Goal: Task Accomplishment & Management: Use online tool/utility

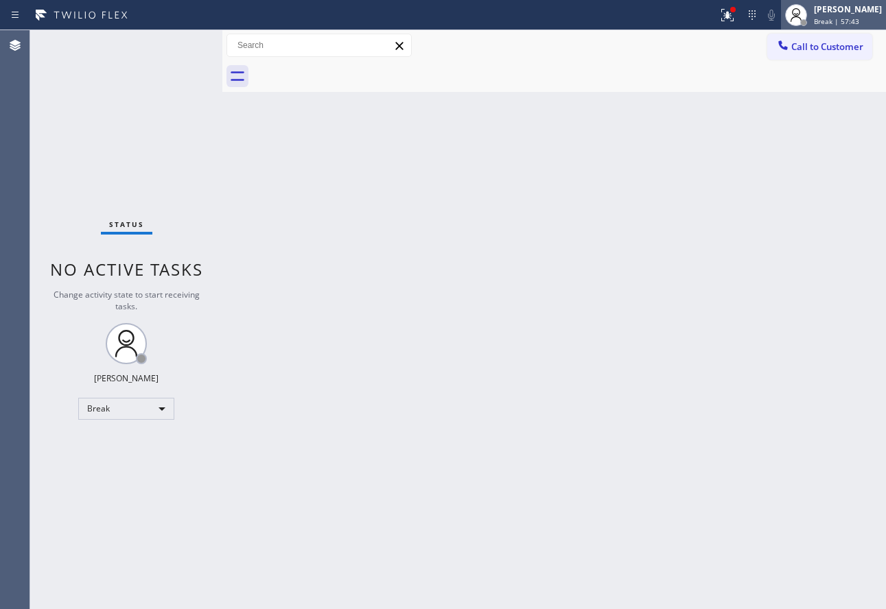
click at [847, 19] on span "Break | 57:43" at bounding box center [836, 21] width 45 height 10
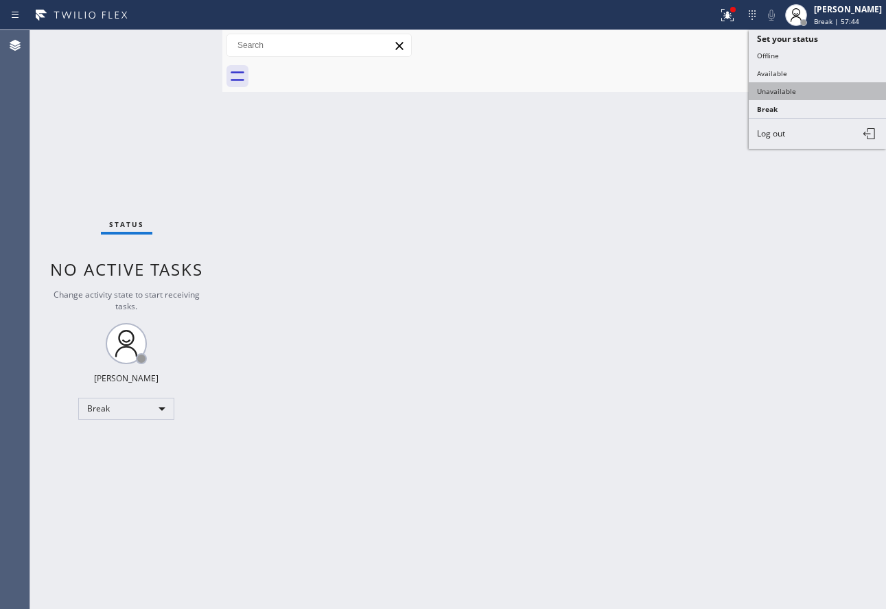
click at [787, 84] on button "Unavailable" at bounding box center [816, 91] width 137 height 18
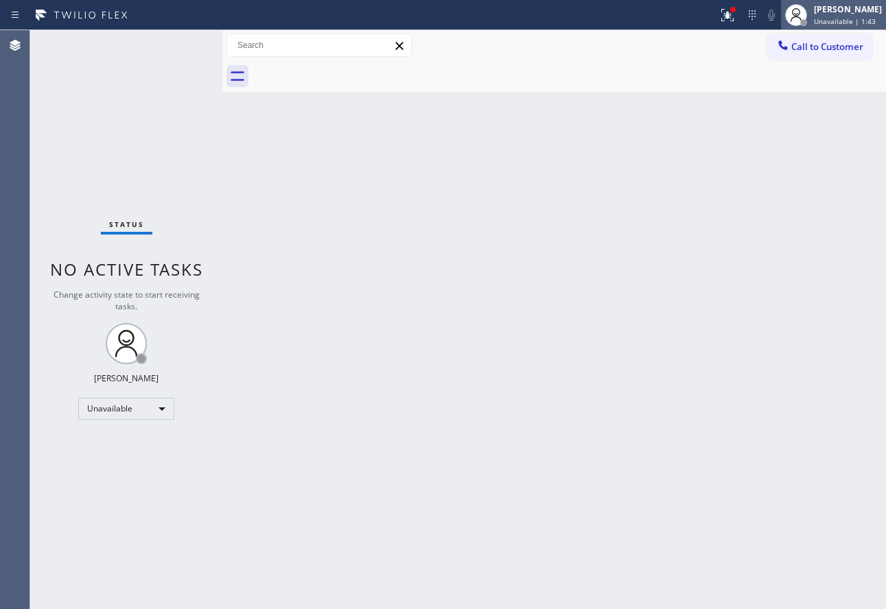
click at [834, 23] on span "Unavailable | 1:43" at bounding box center [845, 21] width 62 height 10
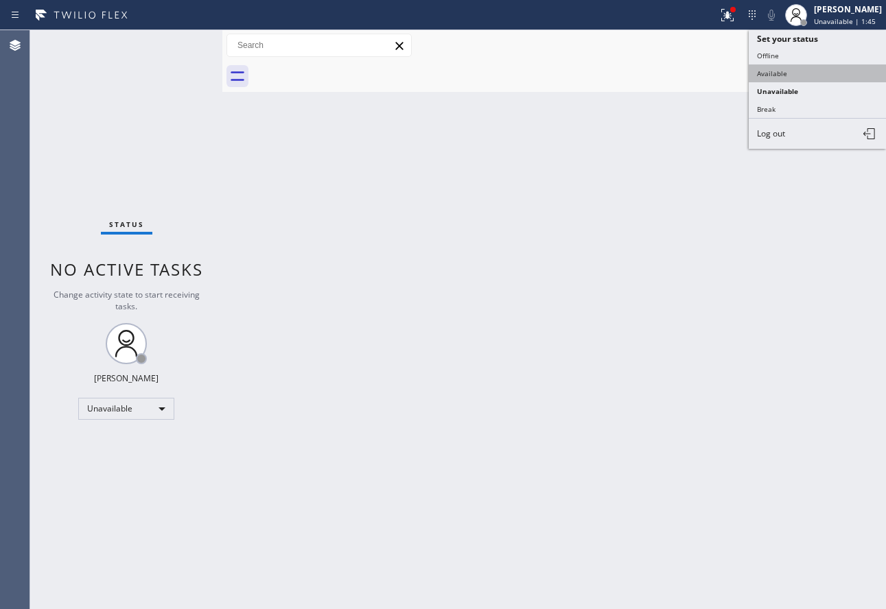
click at [799, 72] on button "Available" at bounding box center [816, 73] width 137 height 18
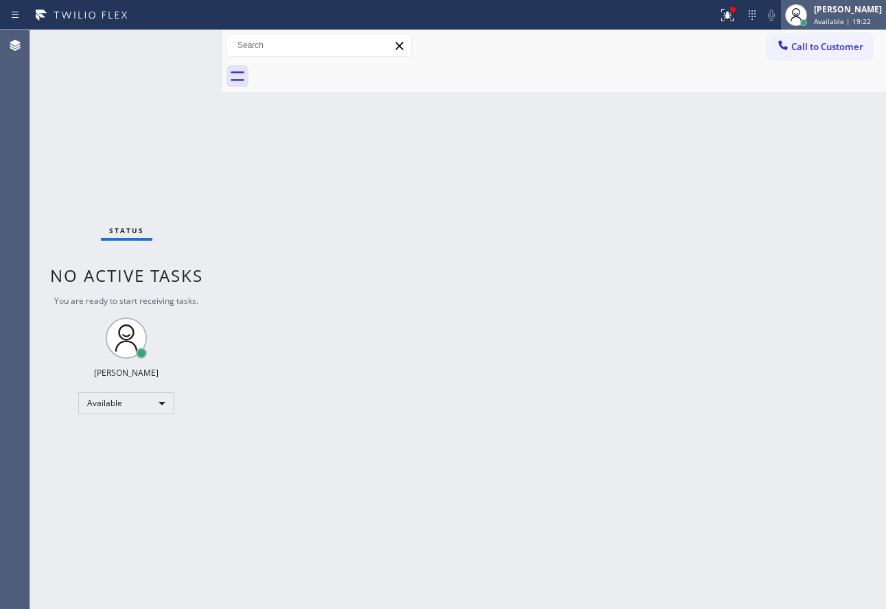
click at [841, 10] on div "[PERSON_NAME]" at bounding box center [848, 9] width 68 height 12
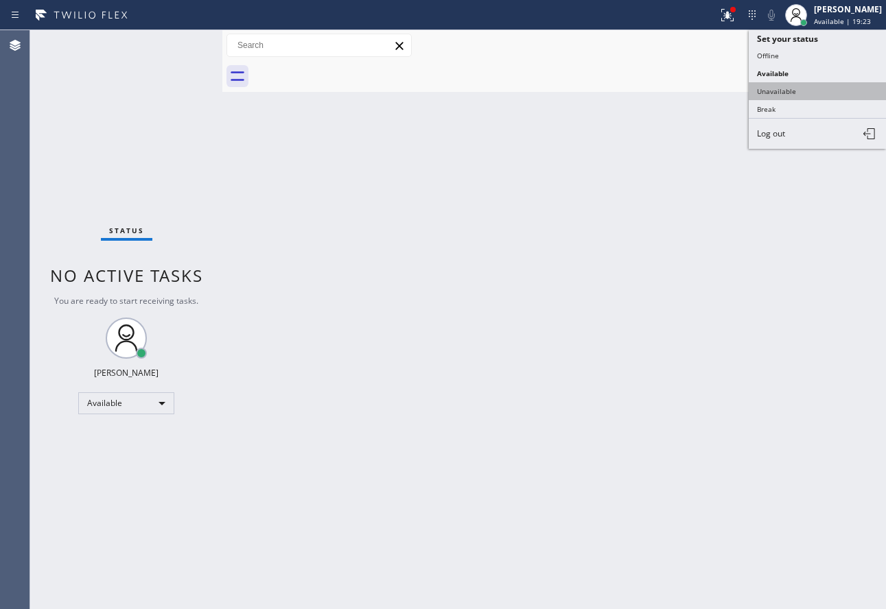
click at [770, 91] on button "Unavailable" at bounding box center [816, 91] width 137 height 18
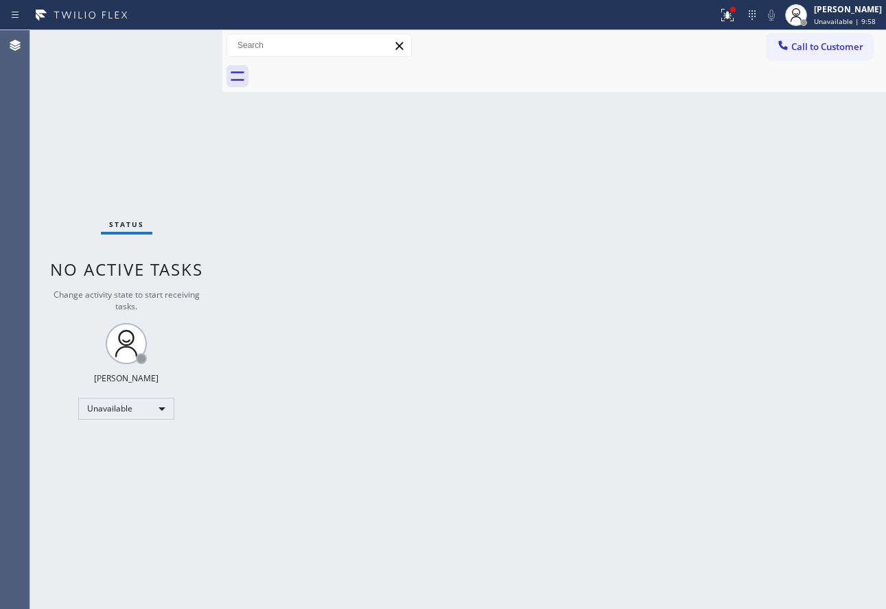
drag, startPoint x: 861, startPoint y: 19, endPoint x: 832, endPoint y: 44, distance: 38.0
click at [861, 19] on span "Unavailable | 9:58" at bounding box center [845, 21] width 62 height 10
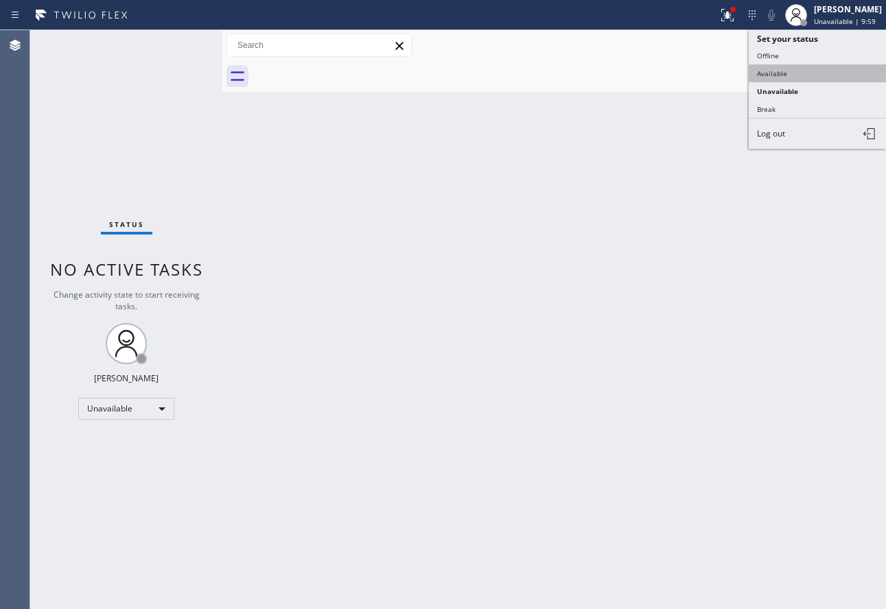
click at [791, 72] on button "Available" at bounding box center [816, 73] width 137 height 18
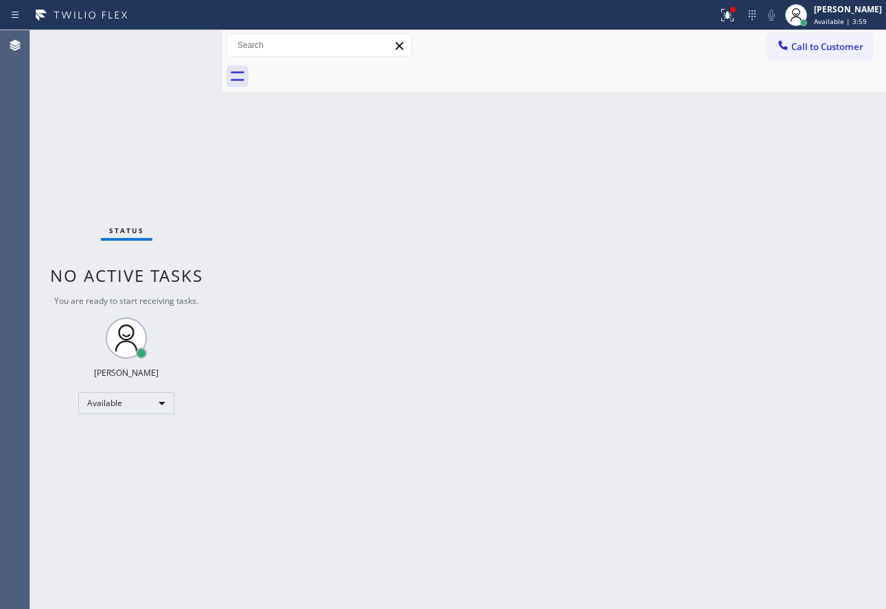
click at [343, 233] on div "Back to Dashboard Change Sender ID Customers Technicians Select a contact Outbo…" at bounding box center [553, 319] width 663 height 579
click at [400, 270] on div "Back to Dashboard Change Sender ID Customers Technicians Select a contact Outbo…" at bounding box center [553, 319] width 663 height 579
click at [550, 353] on div "Back to Dashboard Change Sender ID Customers Technicians Select a contact Outbo…" at bounding box center [553, 319] width 663 height 579
click at [529, 362] on div "Back to Dashboard Change Sender ID Customers Technicians Select a contact Outbo…" at bounding box center [553, 319] width 663 height 579
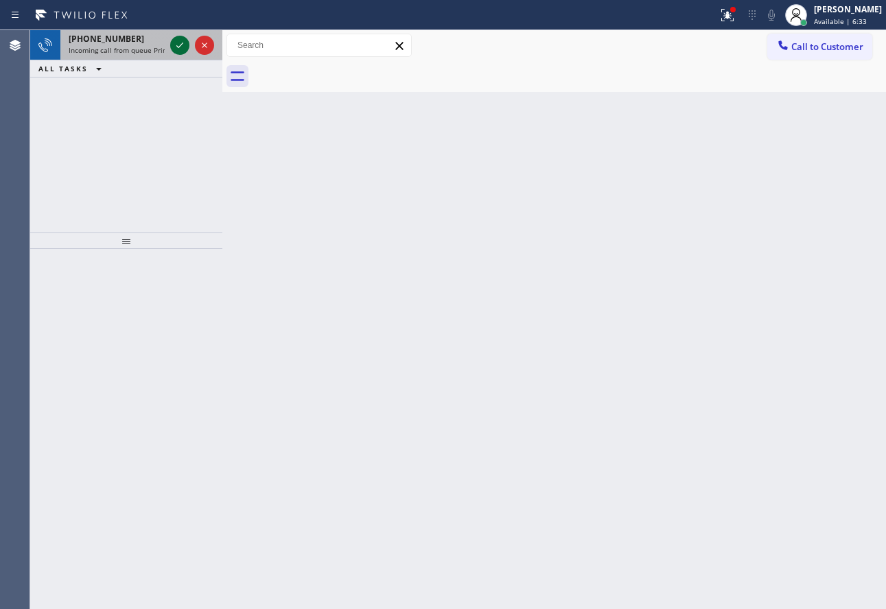
click at [172, 49] on icon at bounding box center [180, 45] width 16 height 16
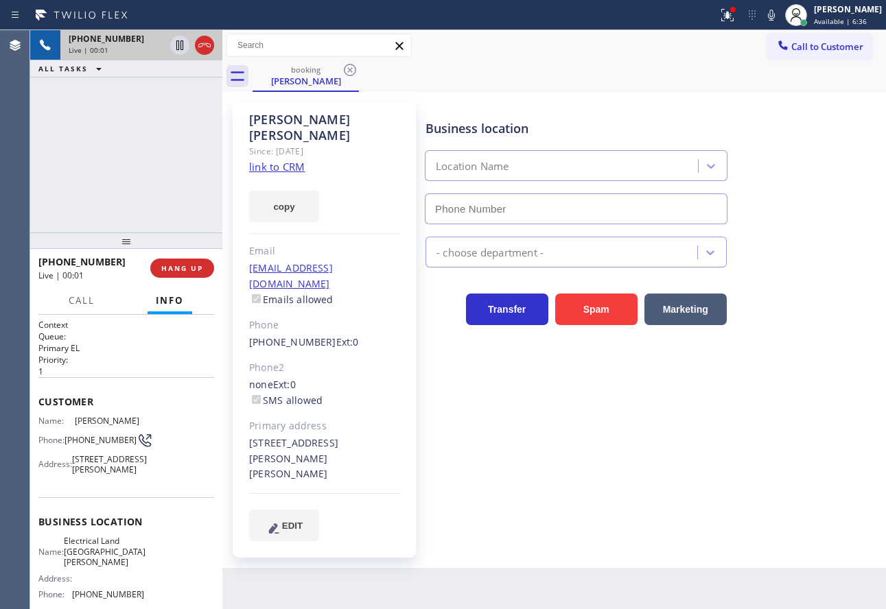
type input "[PHONE_NUMBER]"
click at [286, 160] on link "link to CRM" at bounding box center [277, 167] width 56 height 14
click at [775, 14] on icon at bounding box center [771, 15] width 7 height 11
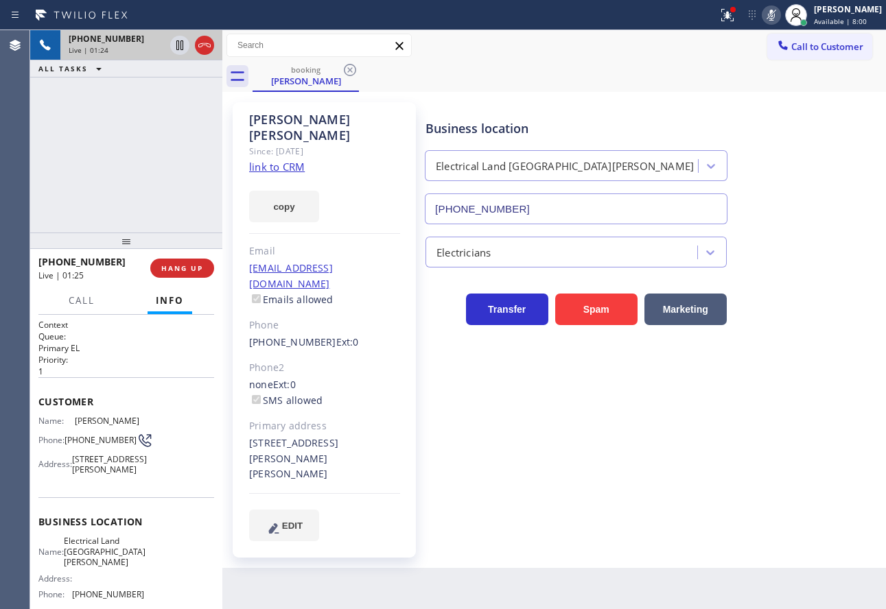
click at [775, 14] on icon at bounding box center [771, 15] width 7 height 11
click at [779, 18] on icon at bounding box center [771, 15] width 16 height 16
click at [775, 12] on icon at bounding box center [771, 15] width 7 height 11
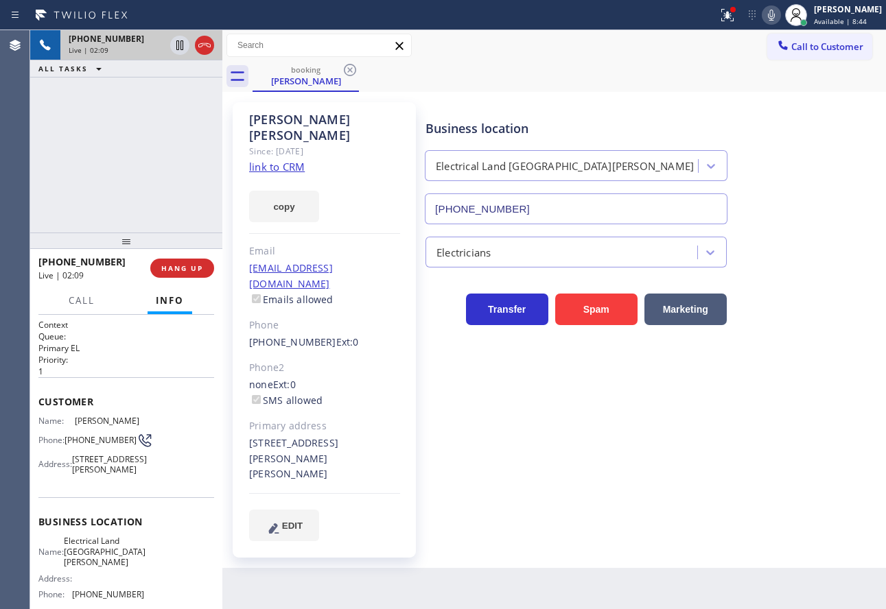
click at [836, 239] on div "Electricians" at bounding box center [653, 249] width 460 height 36
click at [193, 273] on span "HANG UP" at bounding box center [182, 268] width 42 height 10
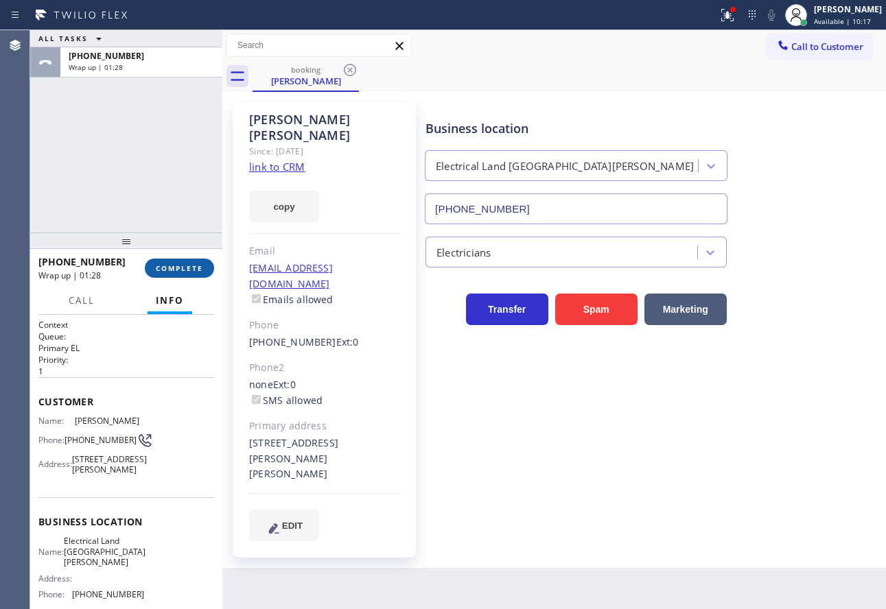
click at [184, 264] on span "COMPLETE" at bounding box center [179, 268] width 47 height 10
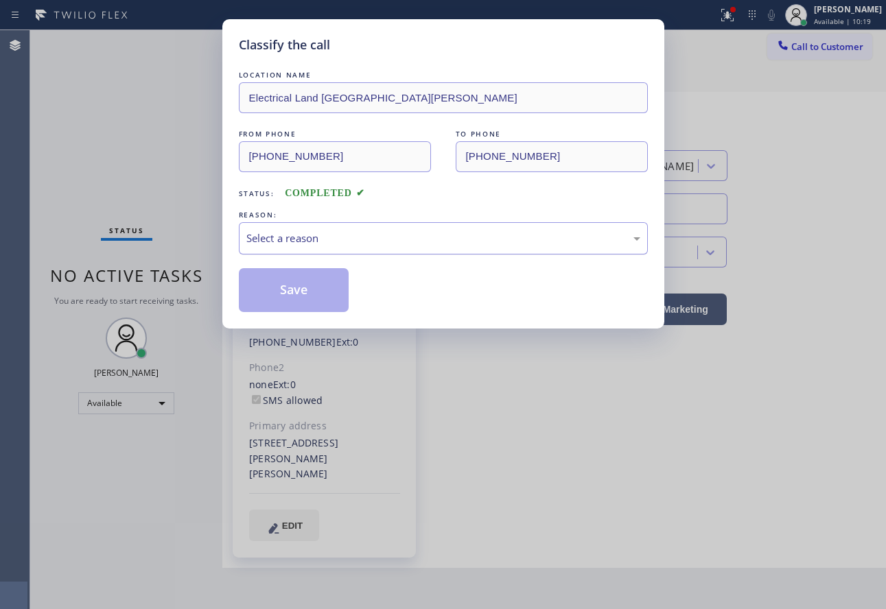
click at [293, 235] on div "Select a reason" at bounding box center [443, 239] width 394 height 16
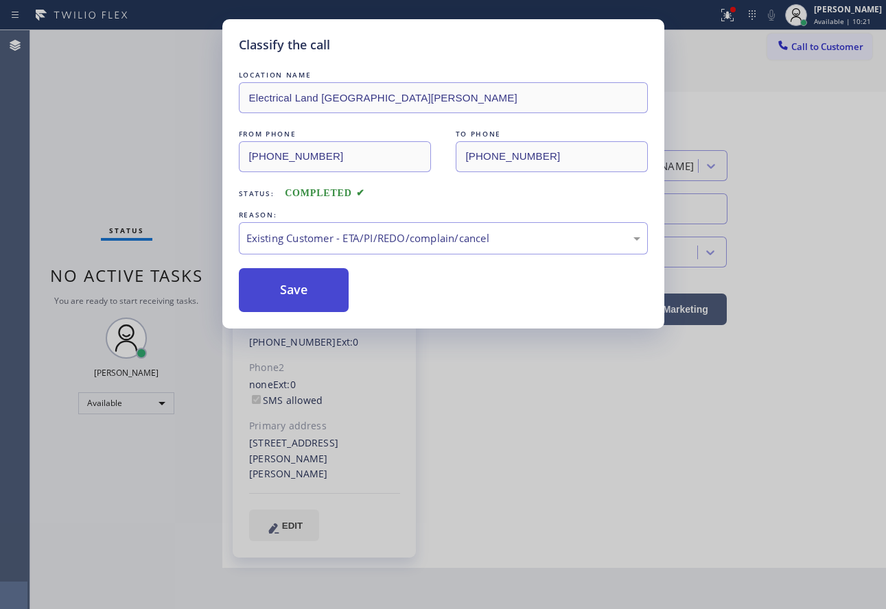
click at [306, 285] on button "Save" at bounding box center [294, 290] width 110 height 44
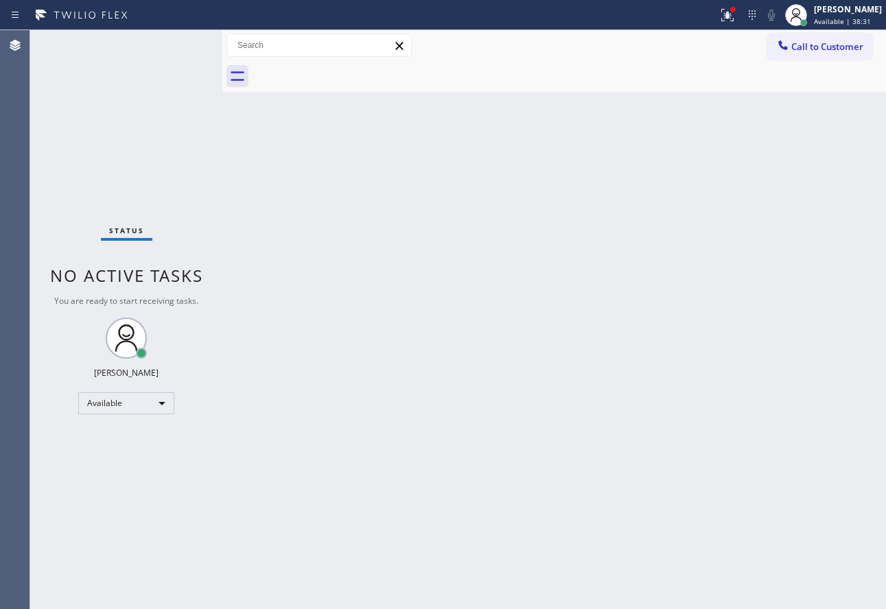
click at [616, 294] on div "Back to Dashboard Change Sender ID Customers Technicians Select a contact Outbo…" at bounding box center [553, 319] width 663 height 579
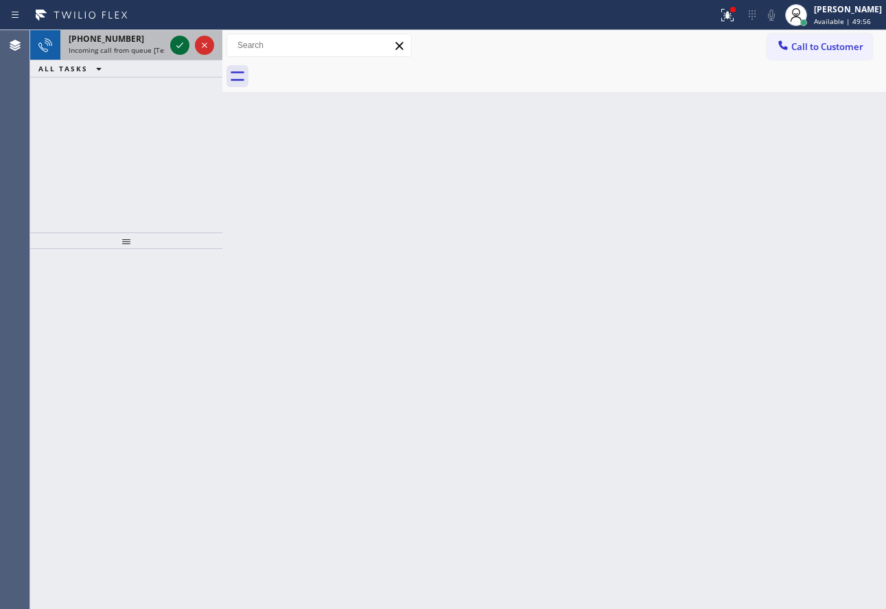
click at [181, 49] on icon at bounding box center [180, 45] width 16 height 16
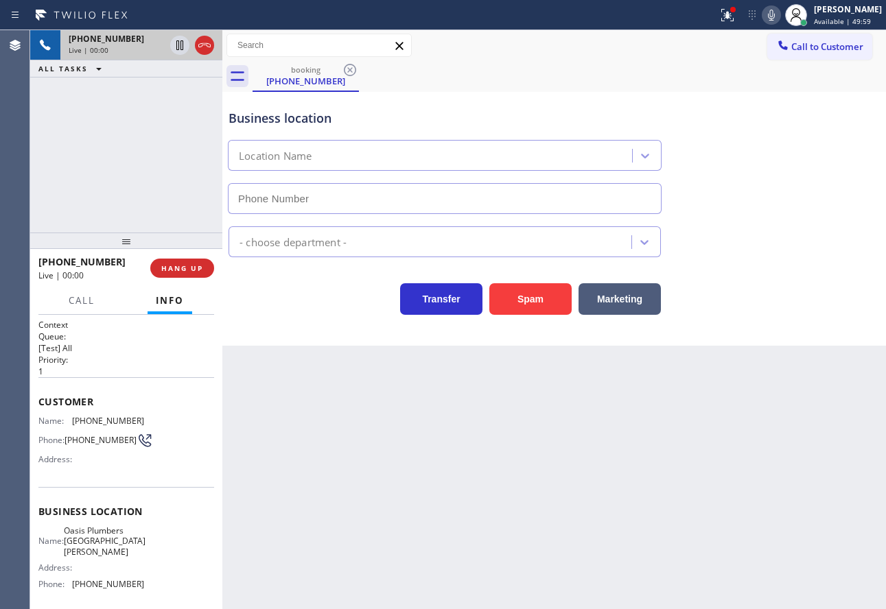
type input "[PHONE_NUMBER]"
click at [877, 355] on div "Back to Dashboard Change Sender ID Customers Technicians Select a contact Outbo…" at bounding box center [553, 319] width 663 height 579
click at [759, 287] on div "Transfer Spam Marketing" at bounding box center [554, 293] width 657 height 44
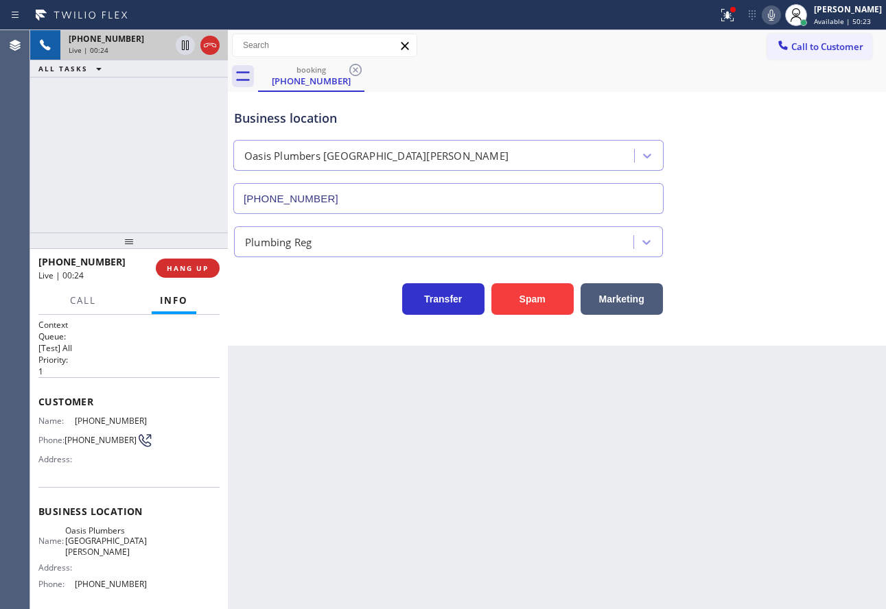
click at [228, 296] on div at bounding box center [228, 319] width 0 height 579
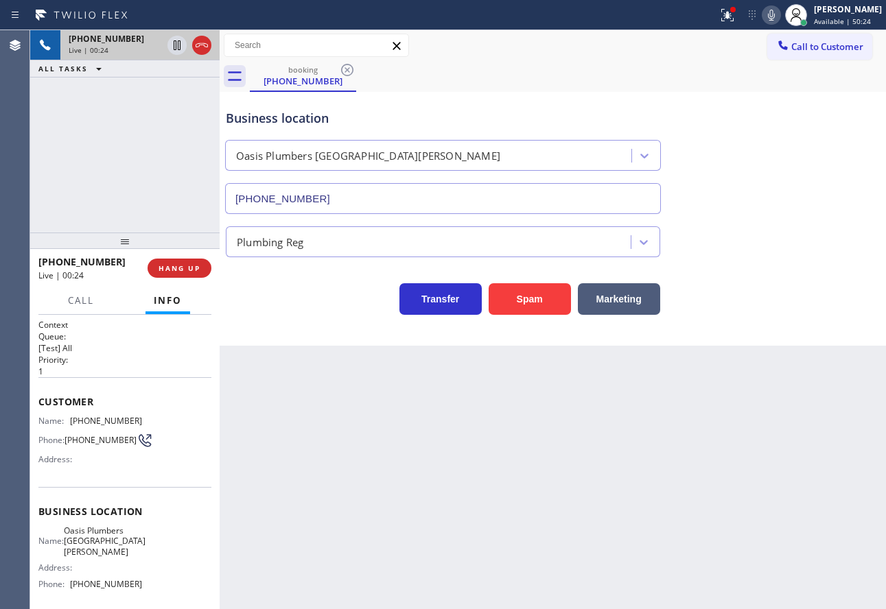
drag, startPoint x: 226, startPoint y: 296, endPoint x: 215, endPoint y: 296, distance: 11.0
click at [215, 296] on div "[PHONE_NUMBER] Live | 00:24 ALL TASKS ALL TASKS ACTIVE TASKS TASKS IN WRAP UP […" at bounding box center [458, 319] width 856 height 579
click at [762, 329] on div "Business location [GEOGRAPHIC_DATA] [GEOGRAPHIC_DATA][PERSON_NAME] [PHONE_NUMBE…" at bounding box center [553, 219] width 666 height 254
click at [182, 268] on span "HANG UP" at bounding box center [179, 268] width 42 height 10
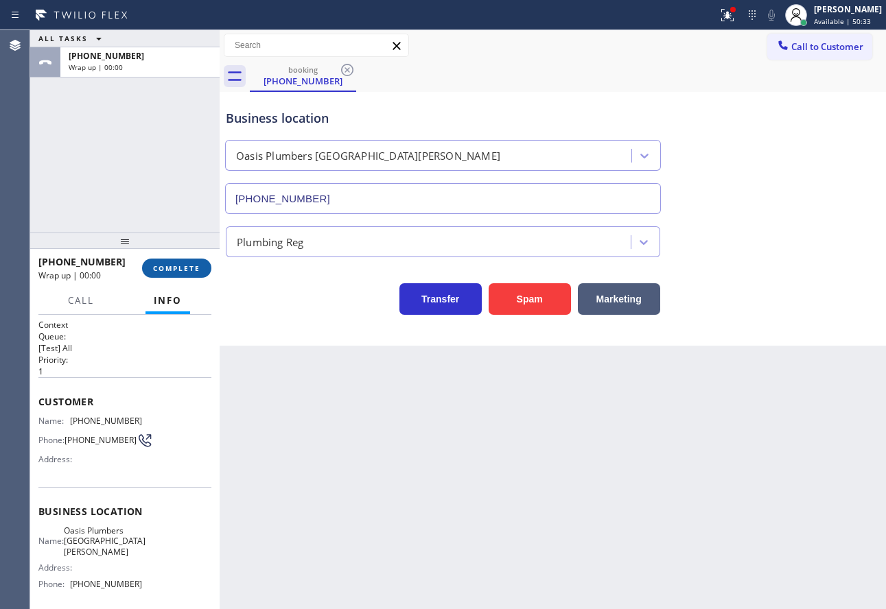
click at [182, 268] on span "COMPLETE" at bounding box center [176, 268] width 47 height 10
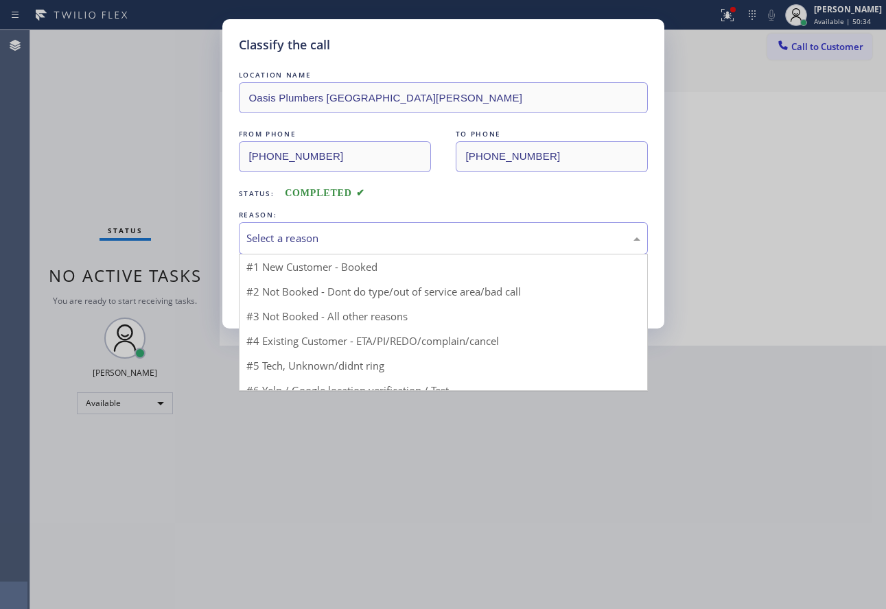
click at [348, 241] on div "Select a reason" at bounding box center [443, 239] width 394 height 16
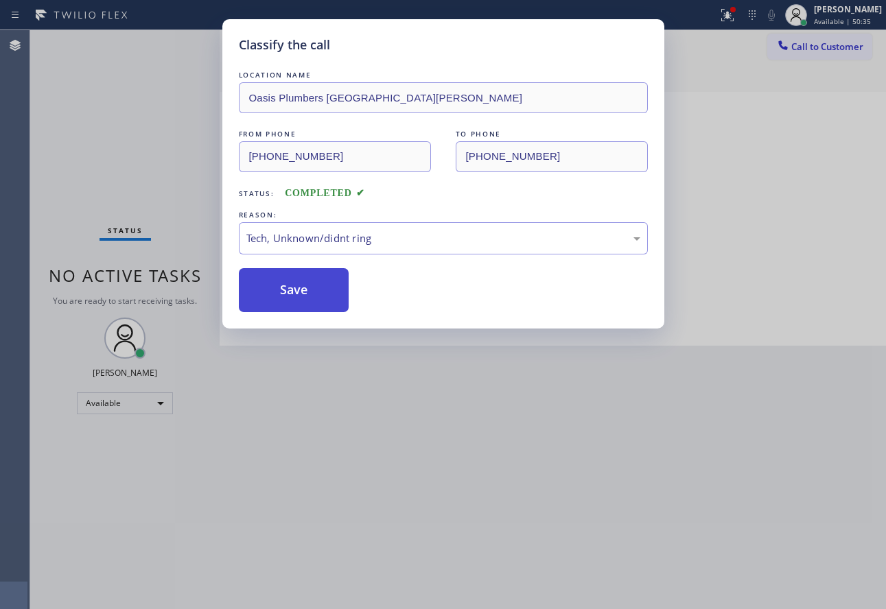
drag, startPoint x: 300, startPoint y: 347, endPoint x: 290, endPoint y: 311, distance: 38.0
click at [288, 300] on button "Save" at bounding box center [294, 290] width 110 height 44
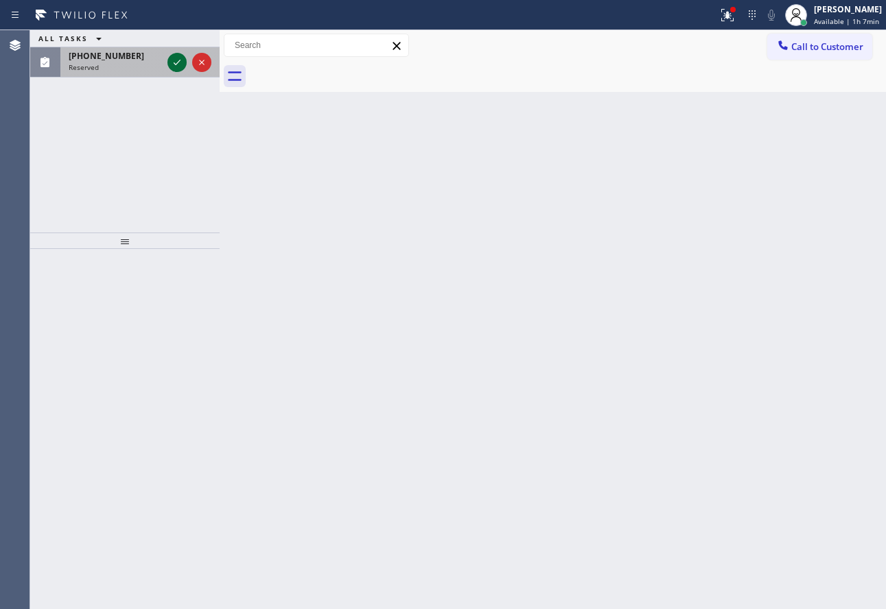
click at [171, 66] on icon at bounding box center [177, 62] width 16 height 16
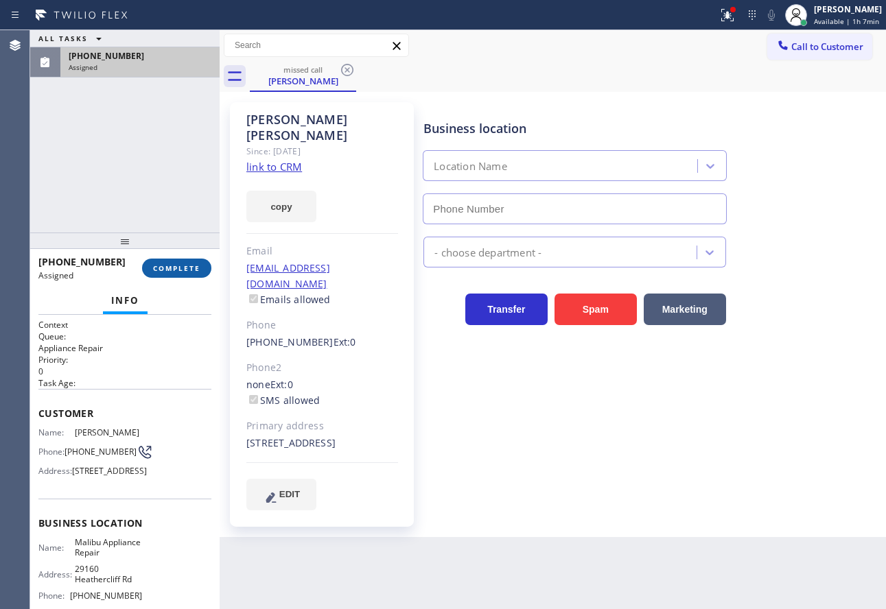
click at [187, 268] on span "COMPLETE" at bounding box center [176, 268] width 47 height 10
type input "[PHONE_NUMBER]"
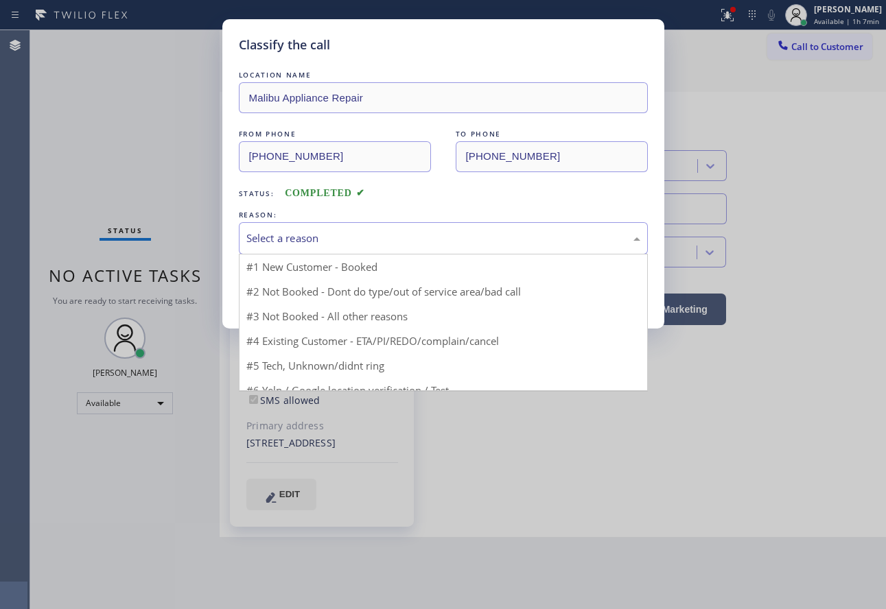
click at [291, 246] on div "Select a reason" at bounding box center [443, 239] width 394 height 16
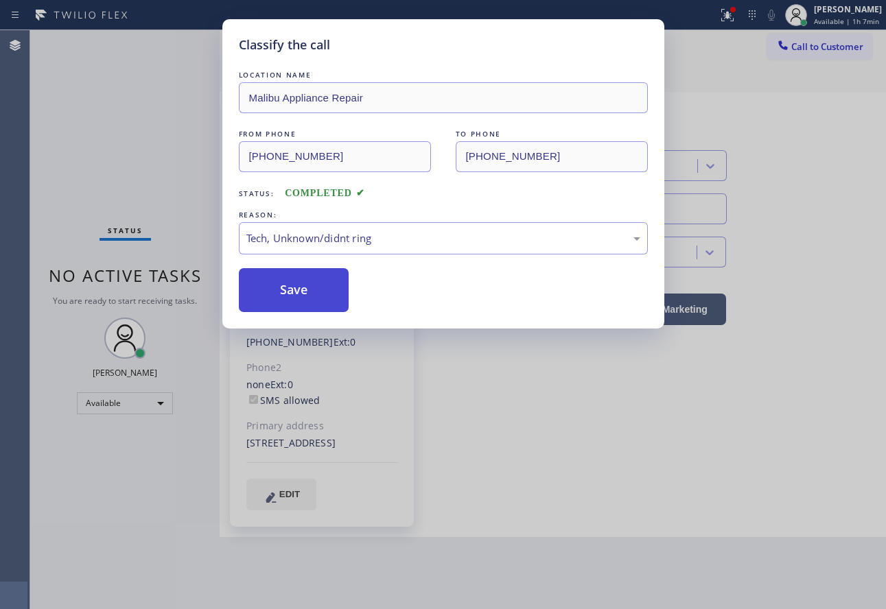
click at [294, 285] on button "Save" at bounding box center [294, 290] width 110 height 44
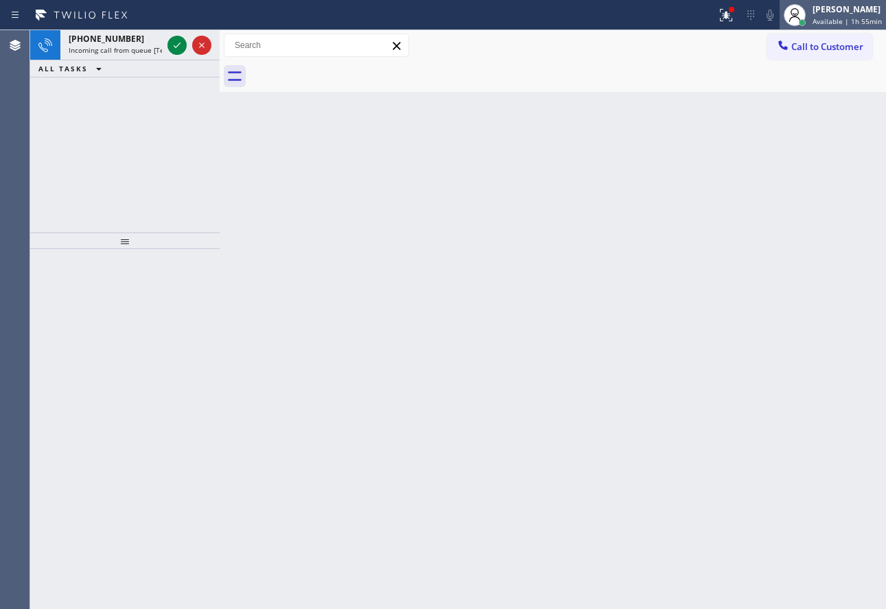
click at [860, 14] on div "[PERSON_NAME]" at bounding box center [846, 9] width 69 height 12
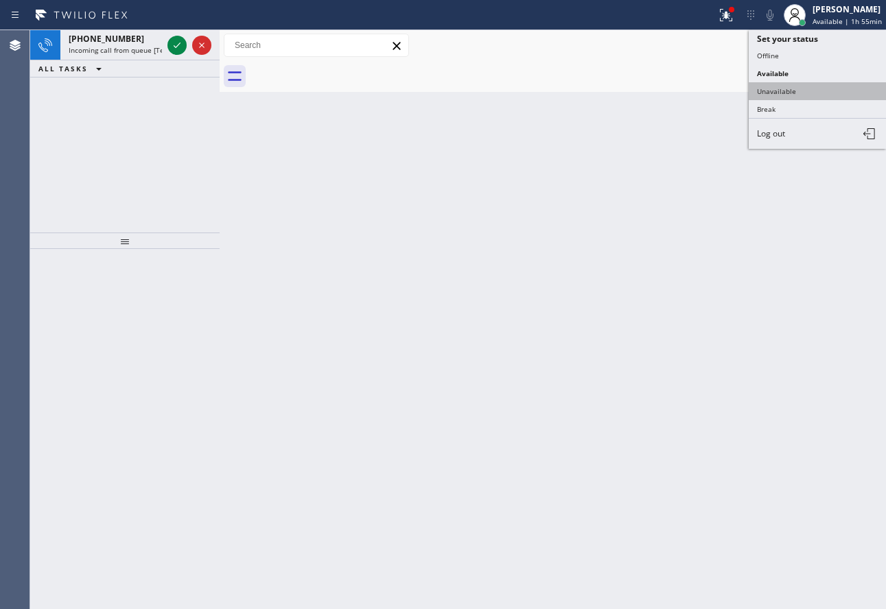
click at [768, 95] on button "Unavailable" at bounding box center [816, 91] width 137 height 18
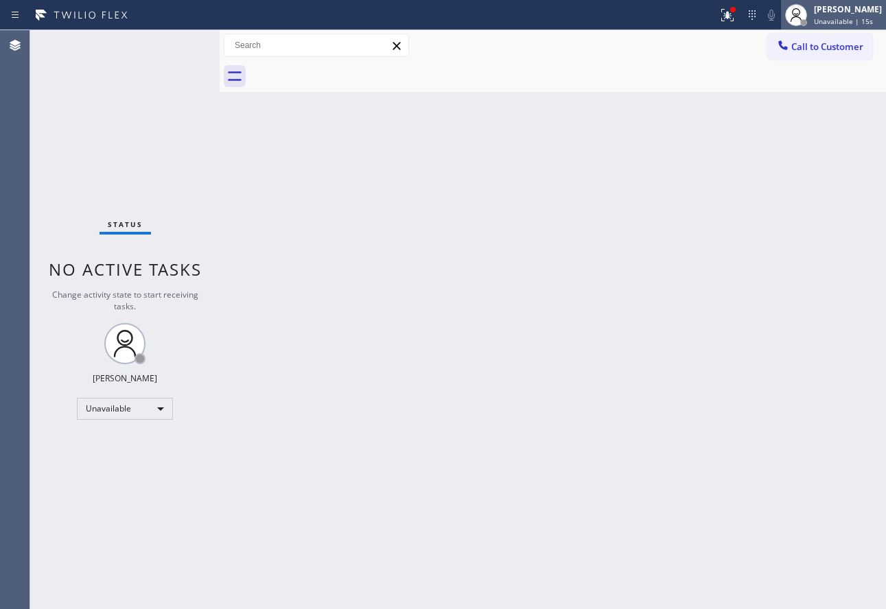
click at [841, 14] on div "[PERSON_NAME]" at bounding box center [848, 9] width 68 height 12
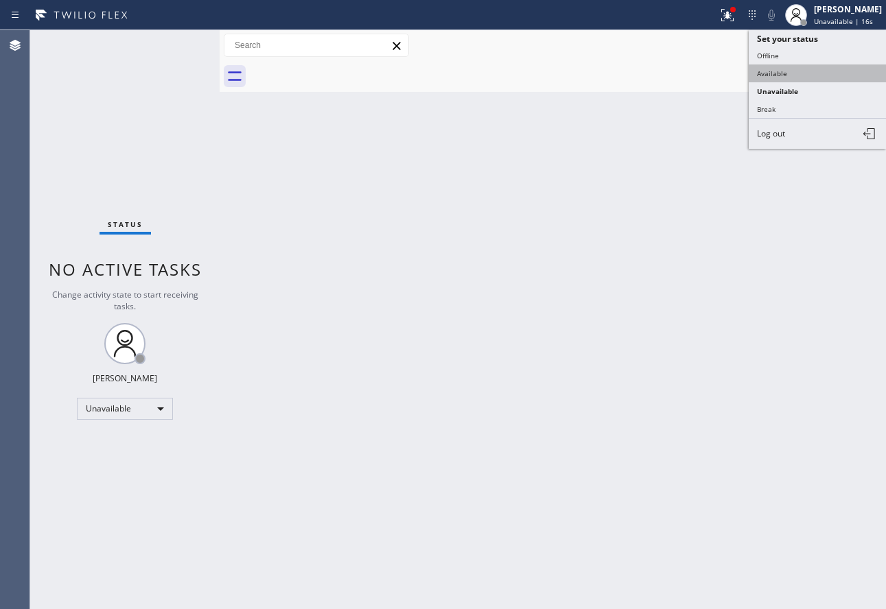
click at [783, 68] on button "Available" at bounding box center [816, 73] width 137 height 18
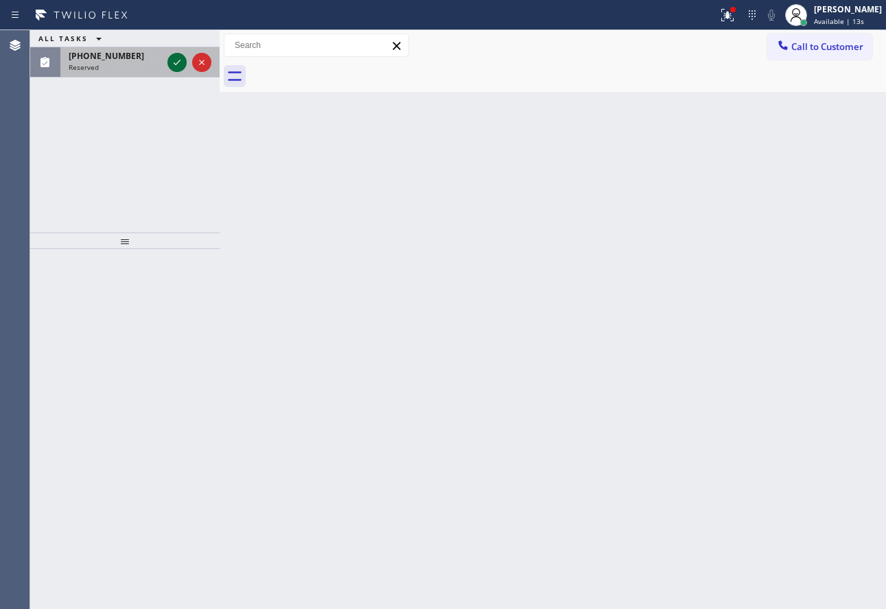
click at [171, 58] on icon at bounding box center [177, 62] width 16 height 16
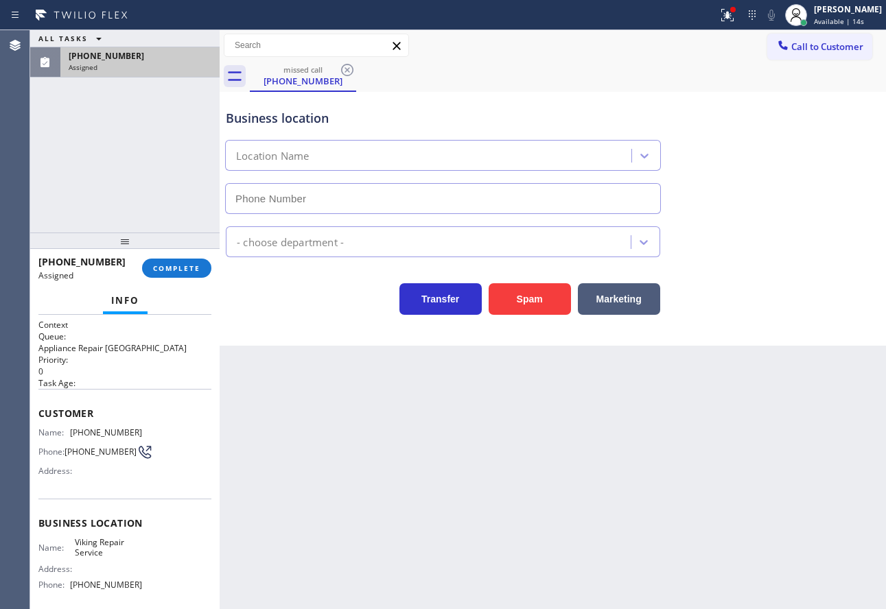
type input "[PHONE_NUMBER]"
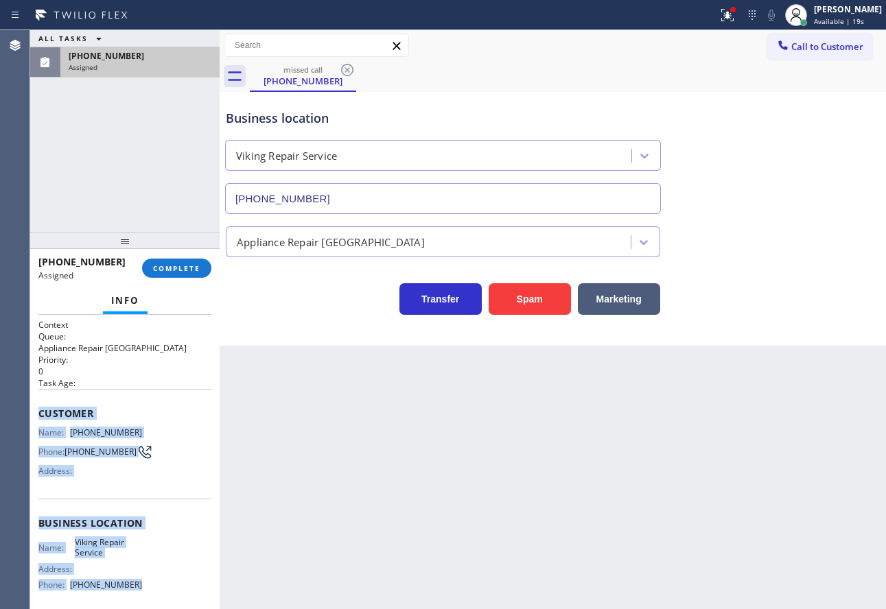
scroll to position [117, 0]
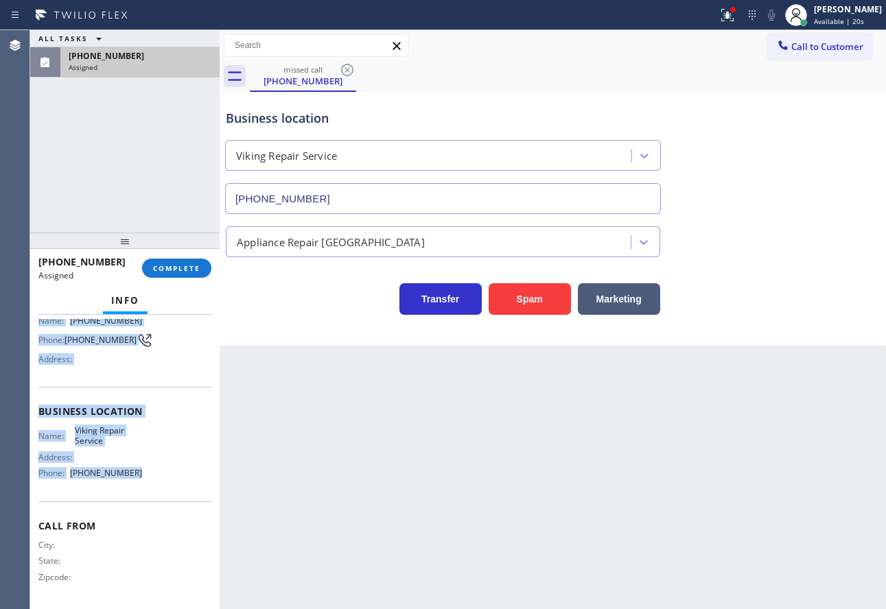
drag, startPoint x: 40, startPoint y: 416, endPoint x: 153, endPoint y: 467, distance: 123.7
click at [153, 467] on div "Context Queue: Appliance Repair High End Priority: 0 Task Age: Customer Name: […" at bounding box center [124, 406] width 173 height 398
copy div "Customer Name: [PHONE_NUMBER] Phone: [PHONE_NUMBER] Address: Business location …"
click at [187, 265] on span "COMPLETE" at bounding box center [176, 268] width 47 height 10
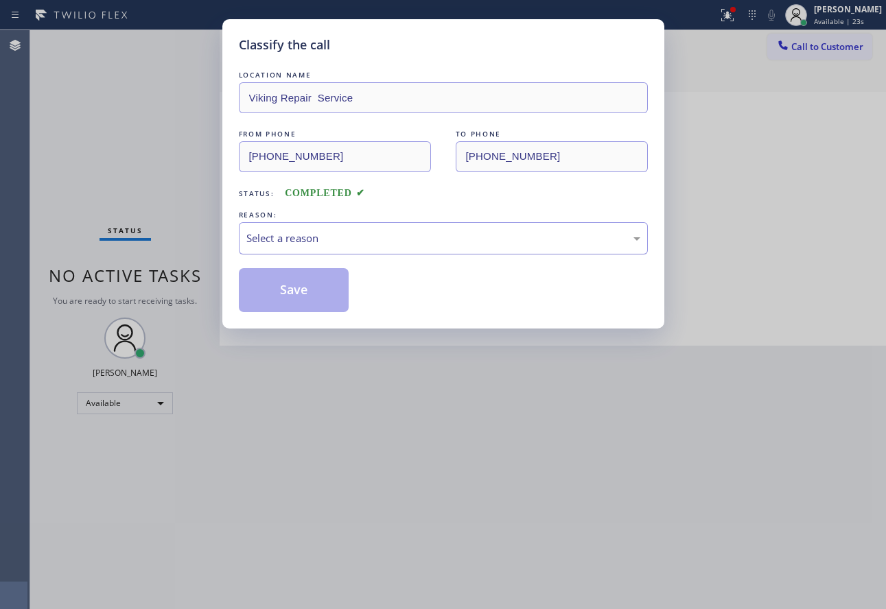
click at [360, 231] on div "Select a reason" at bounding box center [443, 239] width 394 height 16
click at [283, 292] on button "Save" at bounding box center [294, 290] width 110 height 44
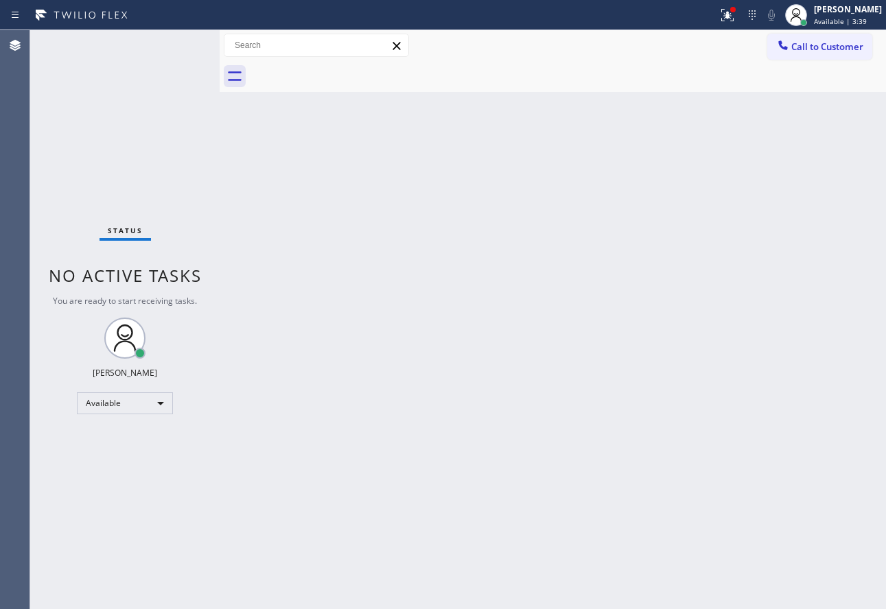
drag, startPoint x: 346, startPoint y: 272, endPoint x: 746, endPoint y: 176, distance: 411.2
click at [351, 270] on div "Back to Dashboard Change Sender ID Customers Technicians Select a contact Outbo…" at bounding box center [553, 319] width 666 height 579
click at [804, 36] on button "Call to Customer" at bounding box center [819, 47] width 105 height 26
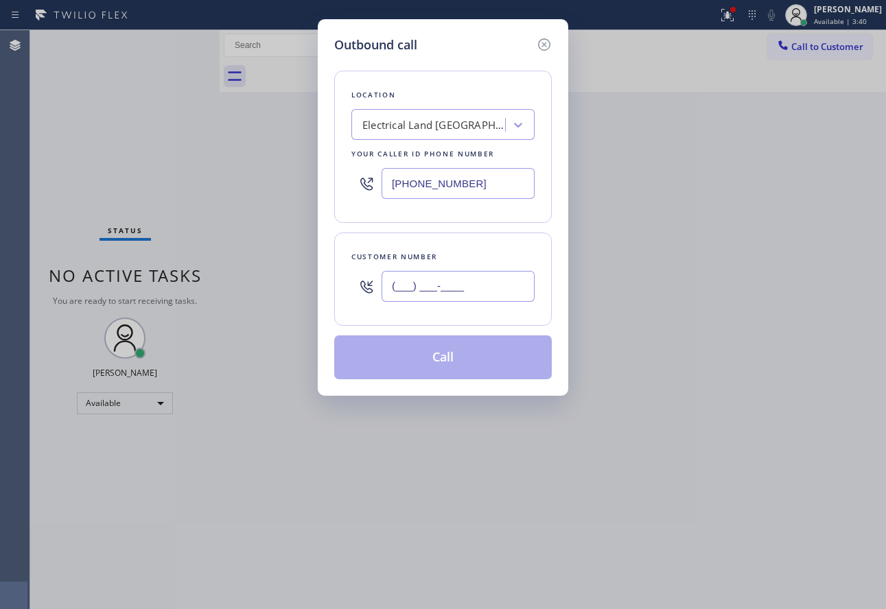
click at [504, 292] on input "(___) ___-____" at bounding box center [457, 286] width 153 height 31
paste input "206) 331-6713"
type input "[PHONE_NUMBER]"
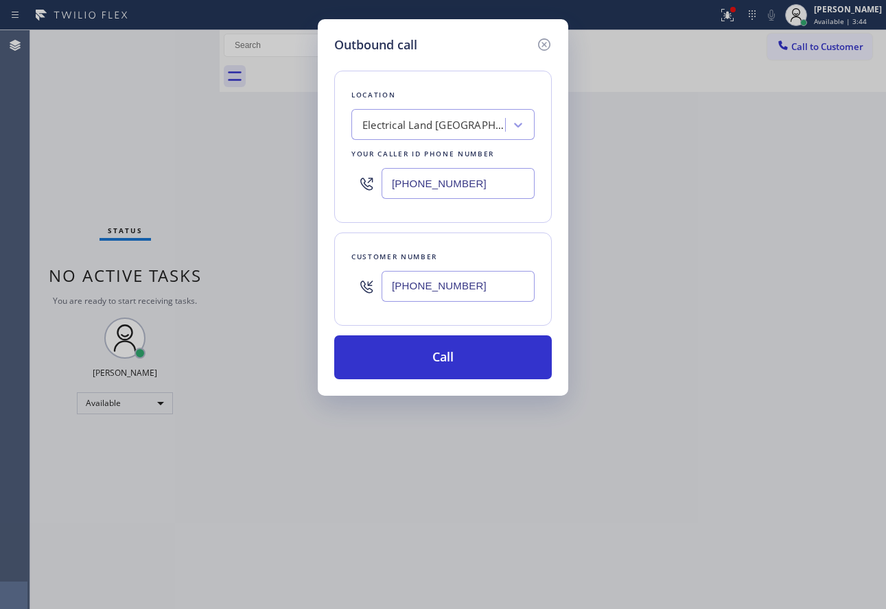
drag, startPoint x: 387, startPoint y: 189, endPoint x: 483, endPoint y: 186, distance: 96.1
click at [483, 186] on input "[PHONE_NUMBER]" at bounding box center [457, 183] width 153 height 31
paste input "206) 309-8891"
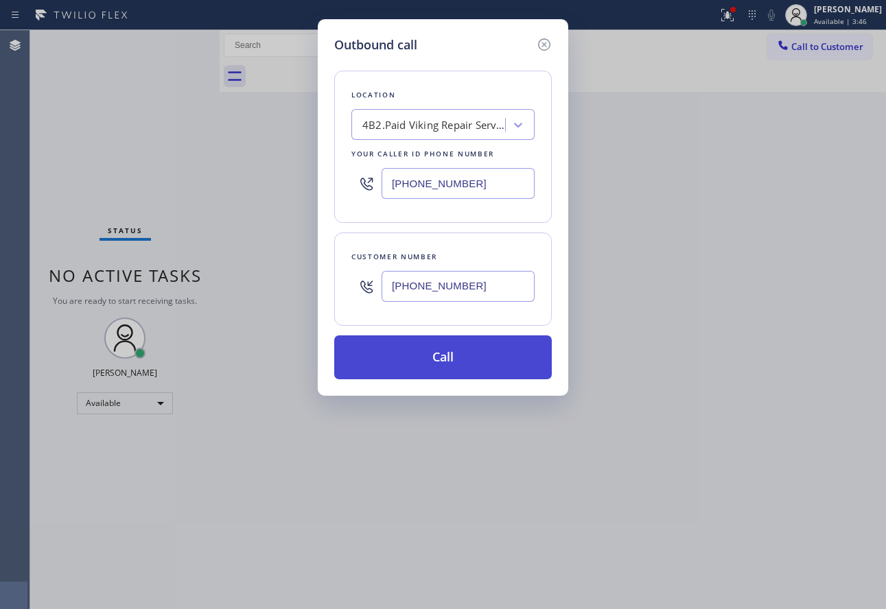
type input "[PHONE_NUMBER]"
click at [460, 357] on button "Call" at bounding box center [442, 357] width 217 height 44
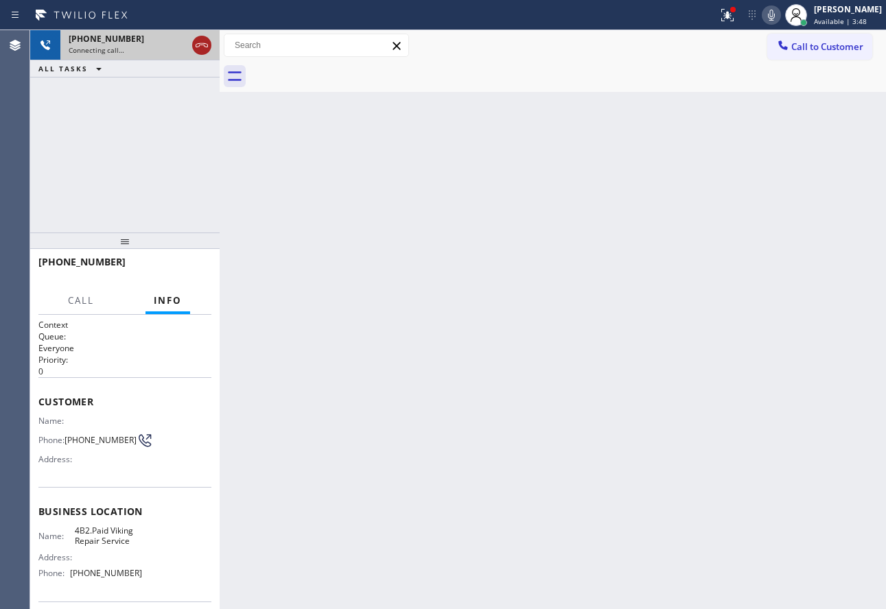
click at [200, 51] on icon at bounding box center [201, 45] width 16 height 16
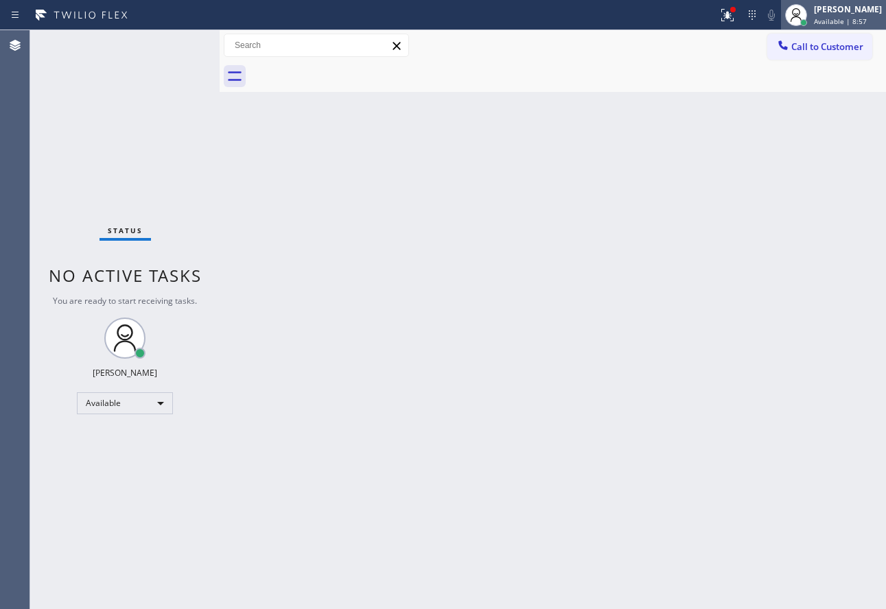
click at [853, 20] on span "Available | 8:57" at bounding box center [840, 21] width 53 height 10
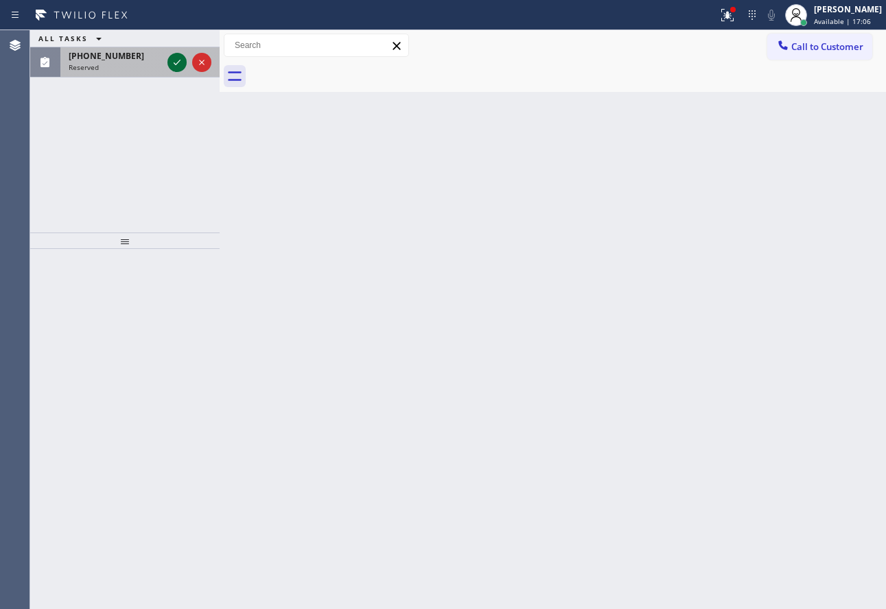
click at [172, 64] on icon at bounding box center [177, 62] width 16 height 16
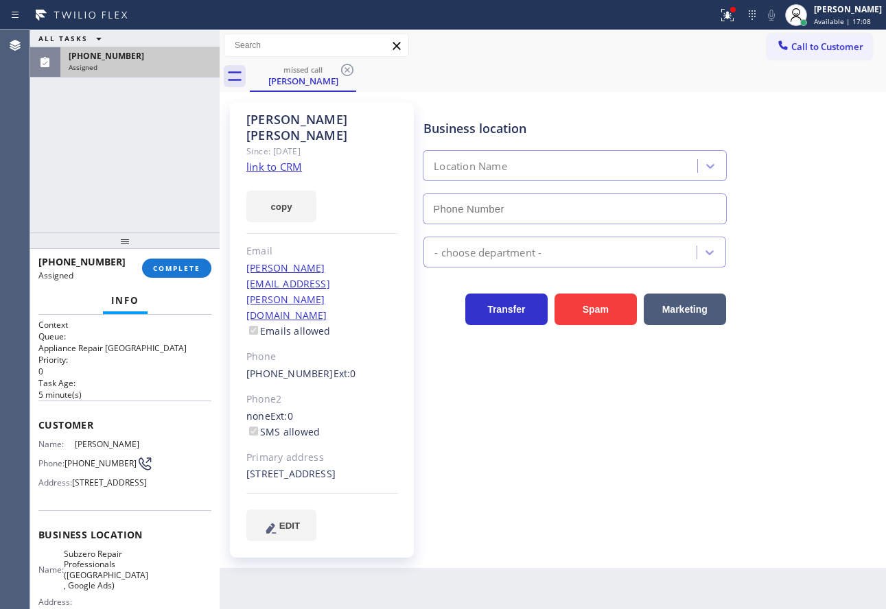
type input "[PHONE_NUMBER]"
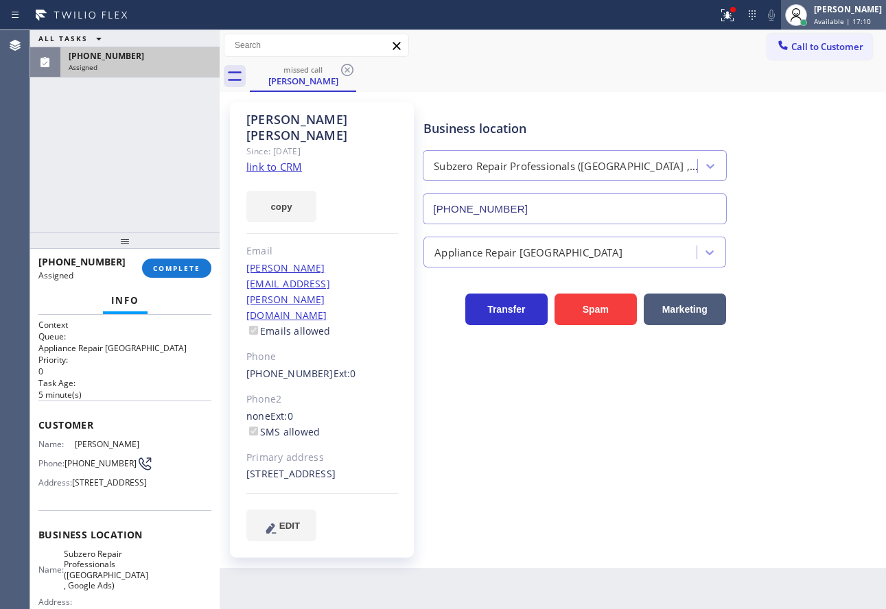
click at [843, 23] on span "Available | 17:10" at bounding box center [842, 21] width 57 height 10
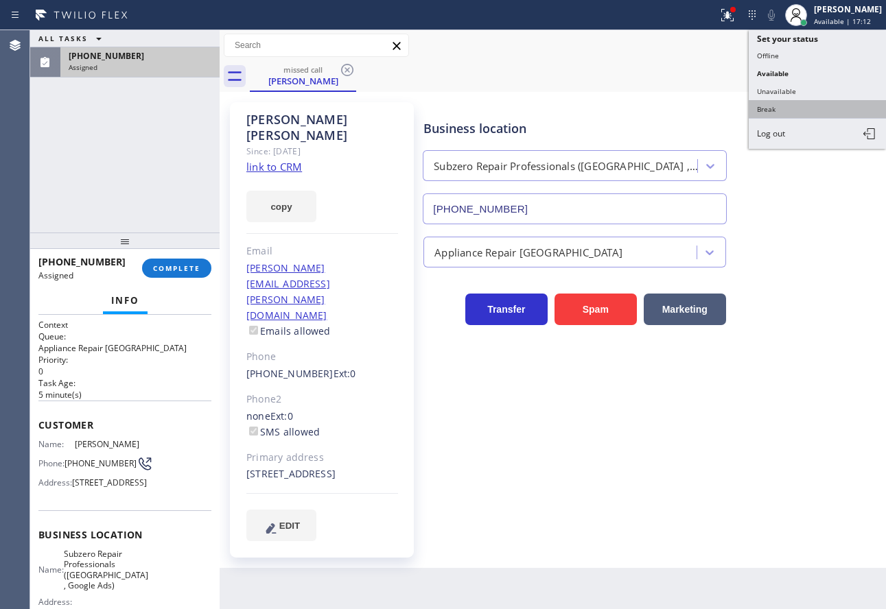
click at [784, 106] on button "Break" at bounding box center [816, 109] width 137 height 18
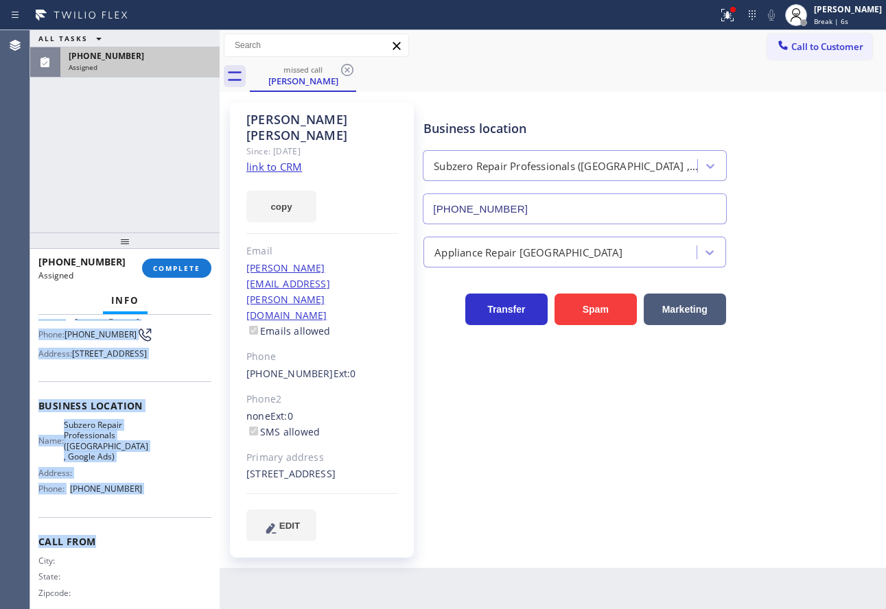
scroll to position [139, 0]
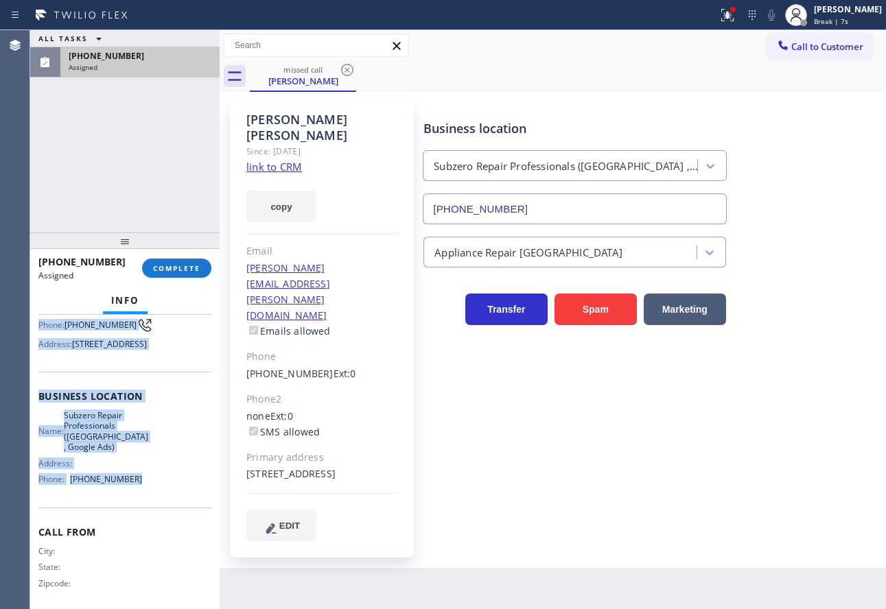
copy div "Customer Name: [PERSON_NAME] Phone: [PHONE_NUMBER] Address: [STREET_ADDRESS] Bu…"
drag, startPoint x: 38, startPoint y: 422, endPoint x: 148, endPoint y: 542, distance: 162.2
click at [148, 542] on div "Context Queue: Appliance Repair High End Priority: 0 Task Age: [DEMOGRAPHIC_DAT…" at bounding box center [124, 395] width 173 height 431
click at [187, 268] on span "COMPLETE" at bounding box center [176, 268] width 47 height 10
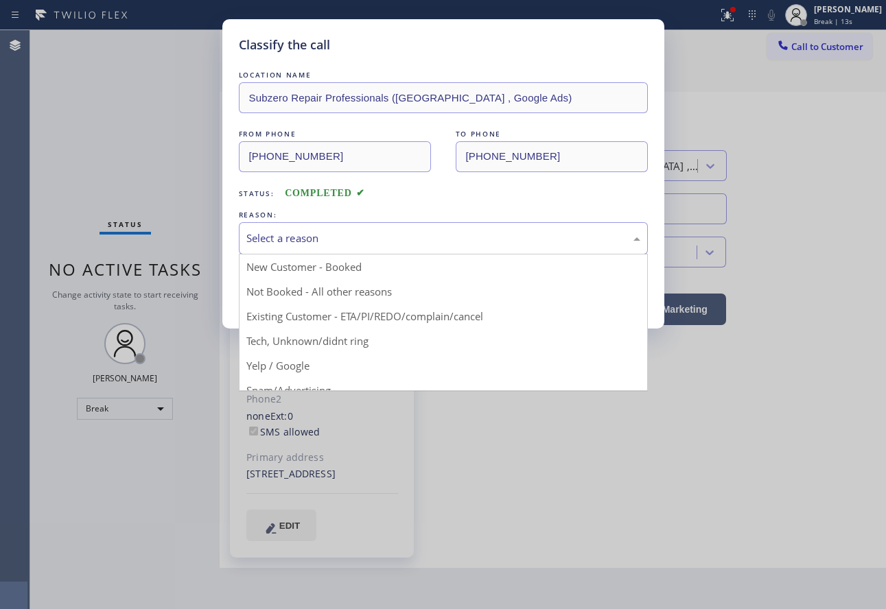
click at [307, 239] on div "Select a reason" at bounding box center [443, 239] width 394 height 16
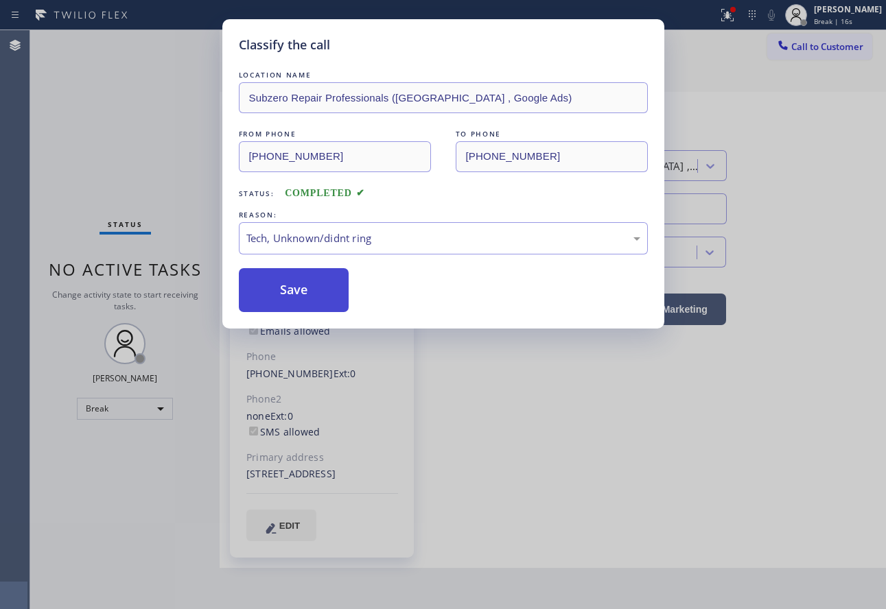
click at [300, 304] on button "Save" at bounding box center [294, 290] width 110 height 44
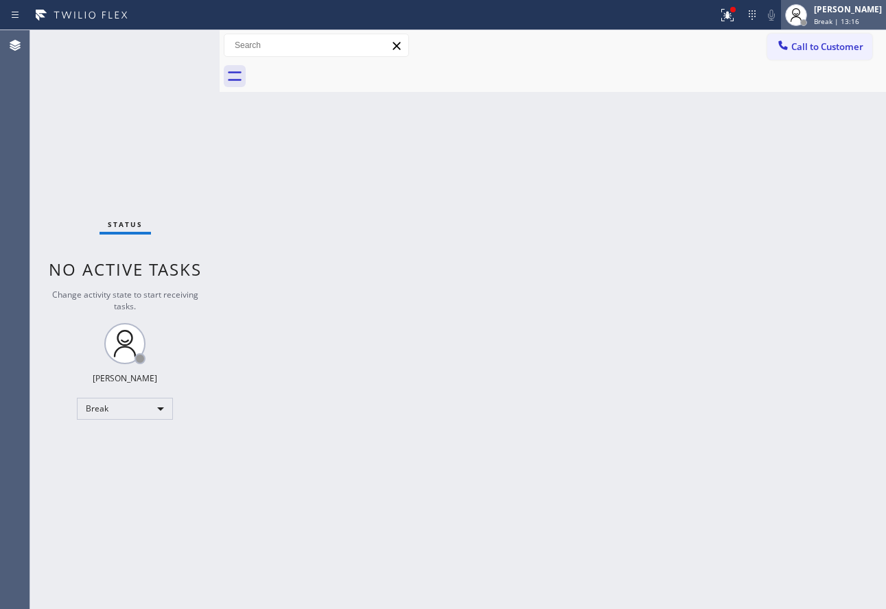
click at [844, 19] on span "Break | 13:16" at bounding box center [836, 21] width 45 height 10
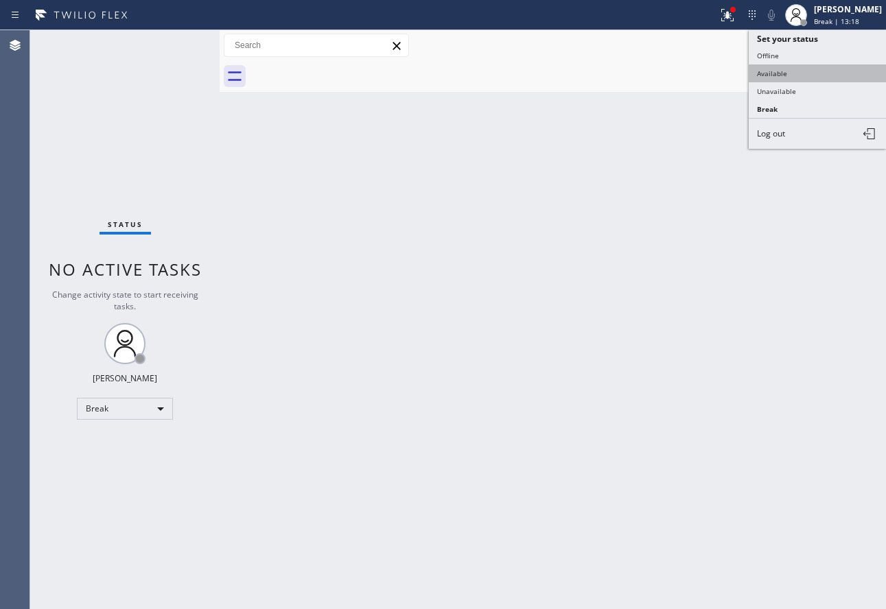
click at [773, 75] on button "Available" at bounding box center [816, 73] width 137 height 18
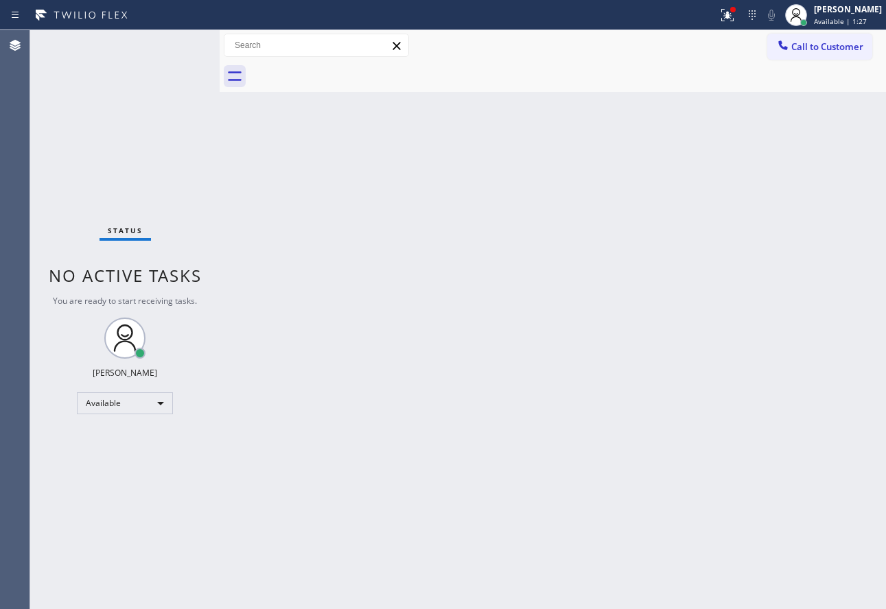
click at [744, 255] on div "Back to Dashboard Change Sender ID Customers Technicians Select a contact Outbo…" at bounding box center [553, 319] width 666 height 579
click at [735, 20] on icon at bounding box center [727, 15] width 16 height 16
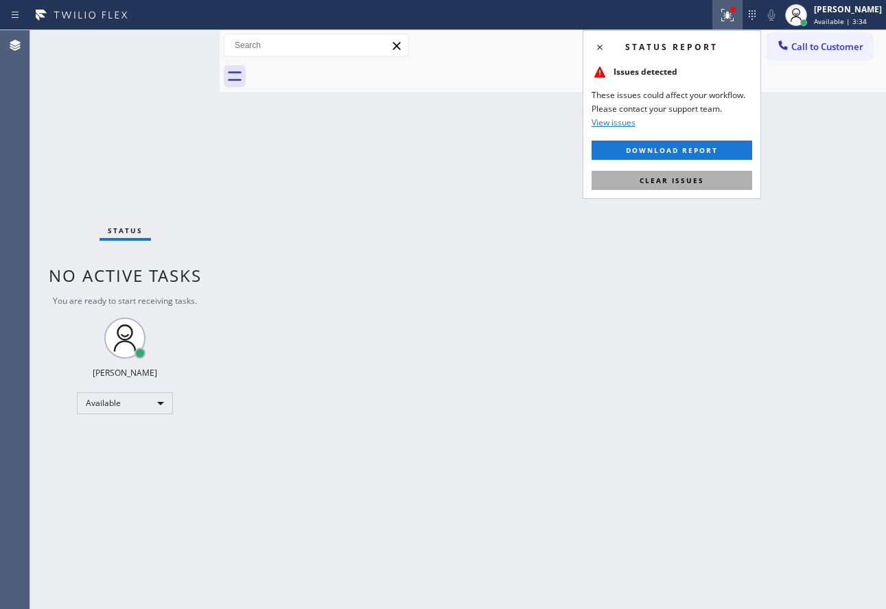
click at [677, 181] on span "Clear issues" at bounding box center [671, 181] width 64 height 10
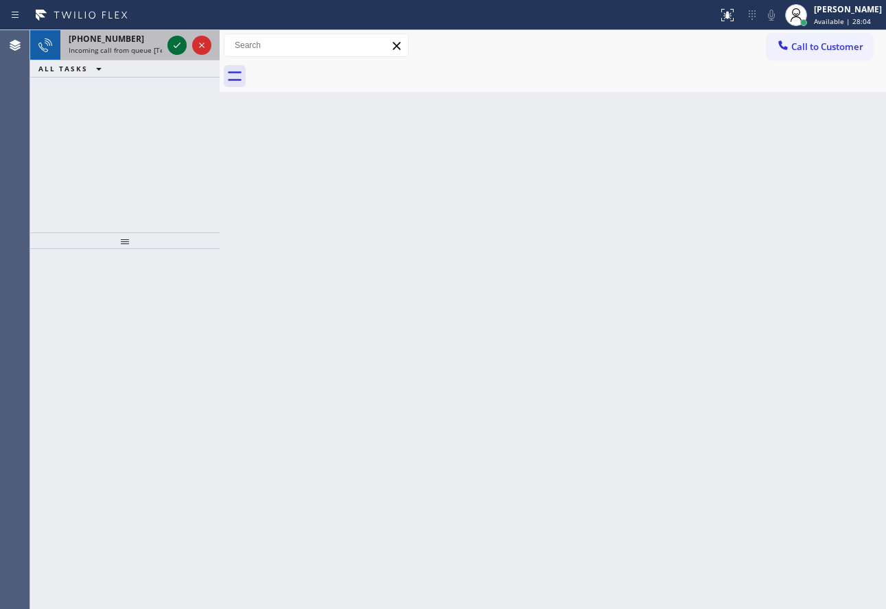
click at [182, 51] on icon at bounding box center [177, 45] width 16 height 16
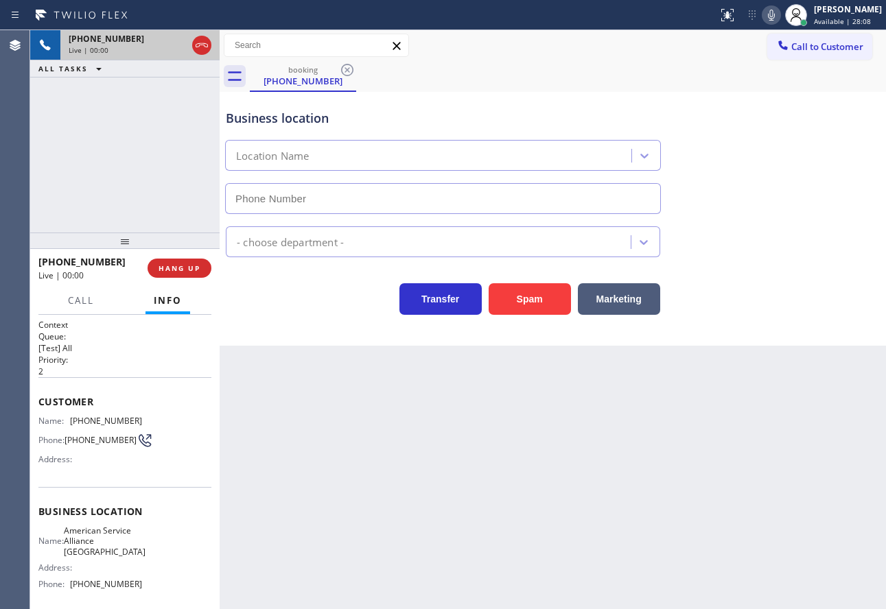
type input "[PHONE_NUMBER]"
click at [185, 268] on span "HANG UP" at bounding box center [179, 268] width 42 height 10
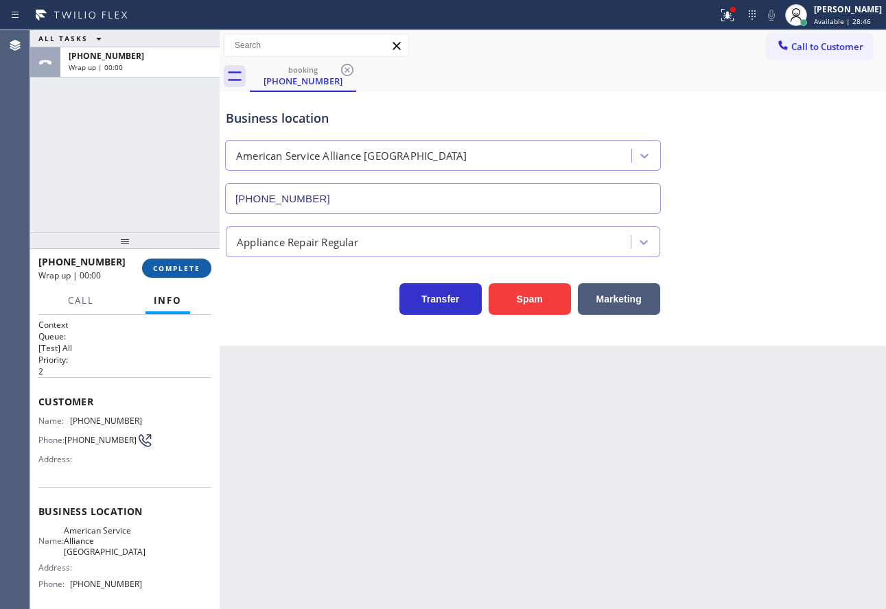
click at [185, 268] on span "COMPLETE" at bounding box center [176, 268] width 47 height 10
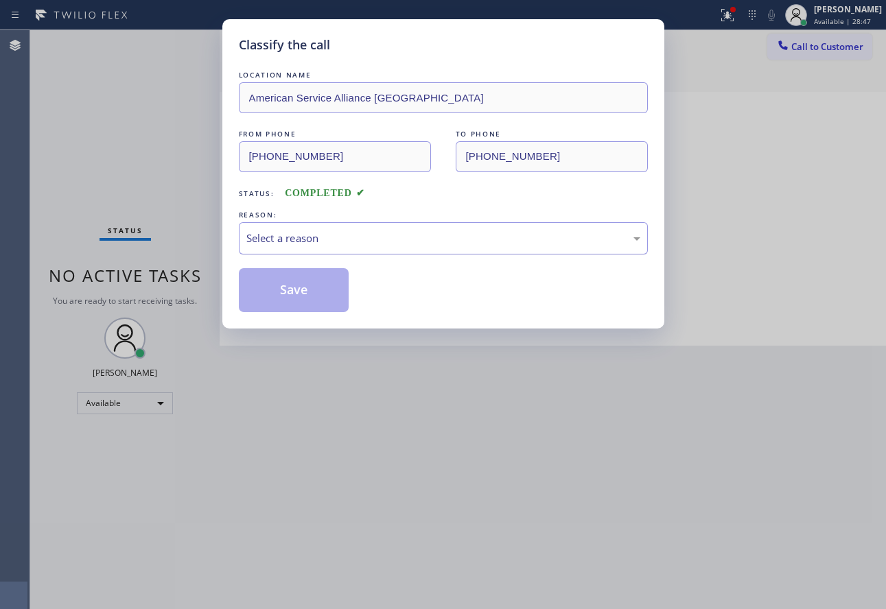
click at [352, 235] on div "Select a reason" at bounding box center [443, 239] width 394 height 16
click at [290, 285] on button "Save" at bounding box center [294, 290] width 110 height 44
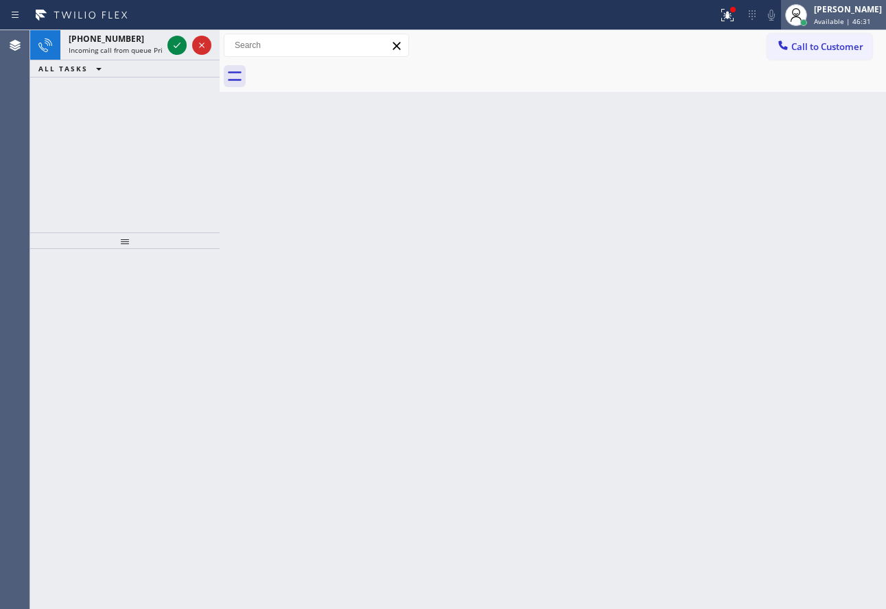
click at [836, 21] on span "Available | 46:31" at bounding box center [842, 21] width 57 height 10
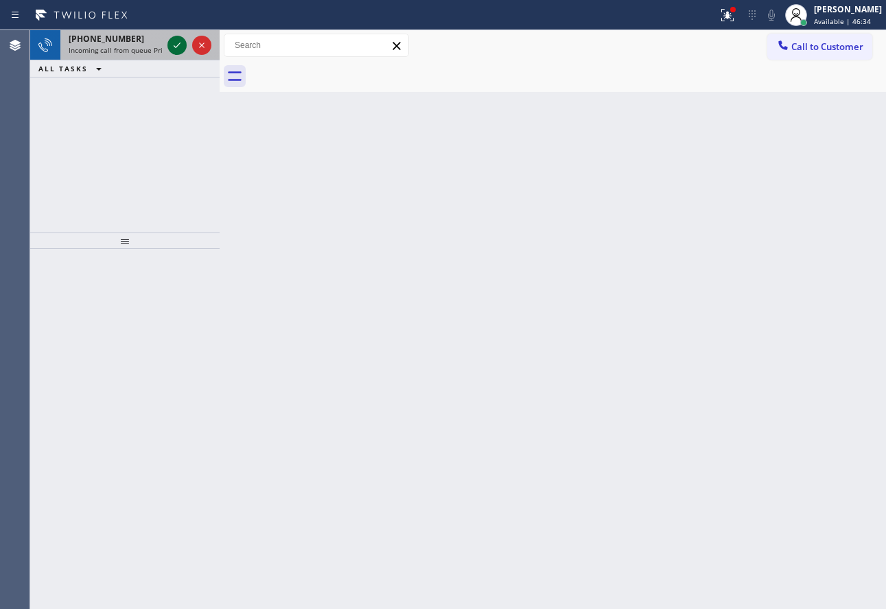
click at [173, 49] on icon at bounding box center [177, 45] width 16 height 16
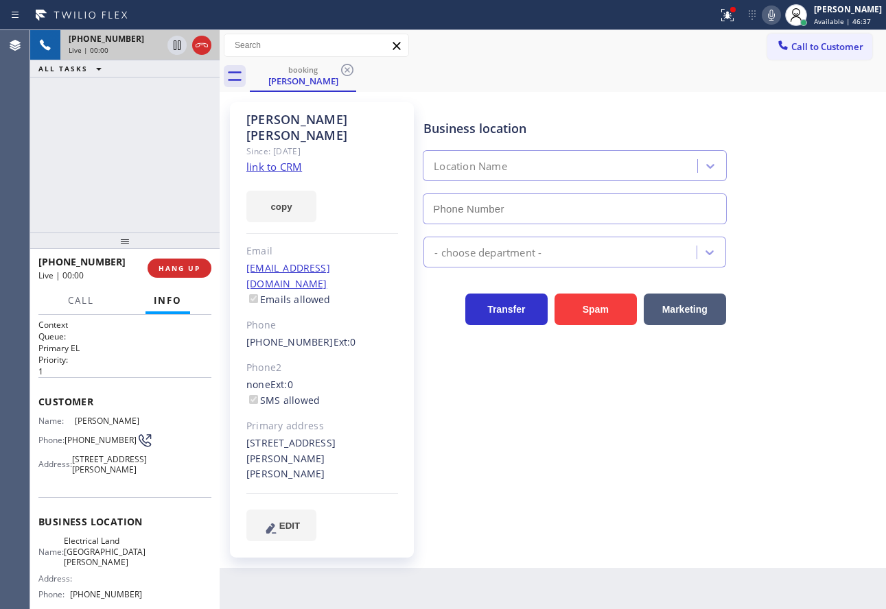
type input "[PHONE_NUMBER]"
click at [779, 13] on icon at bounding box center [771, 15] width 16 height 16
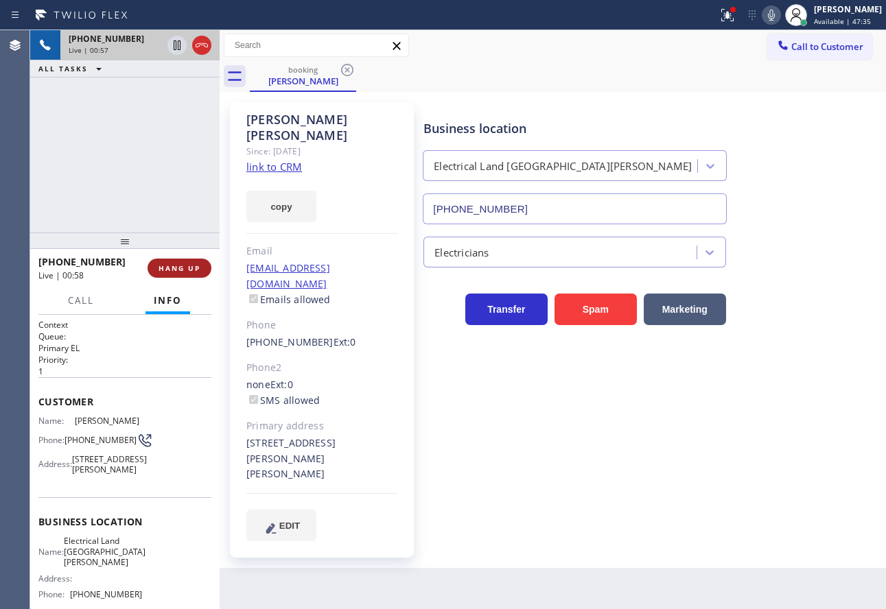
click at [191, 270] on span "HANG UP" at bounding box center [179, 268] width 42 height 10
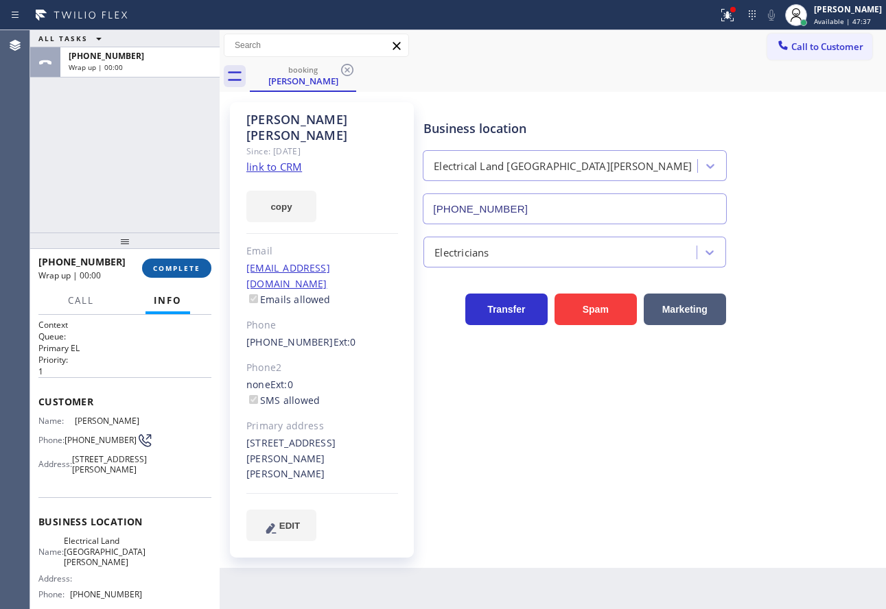
click at [191, 270] on span "COMPLETE" at bounding box center [176, 268] width 47 height 10
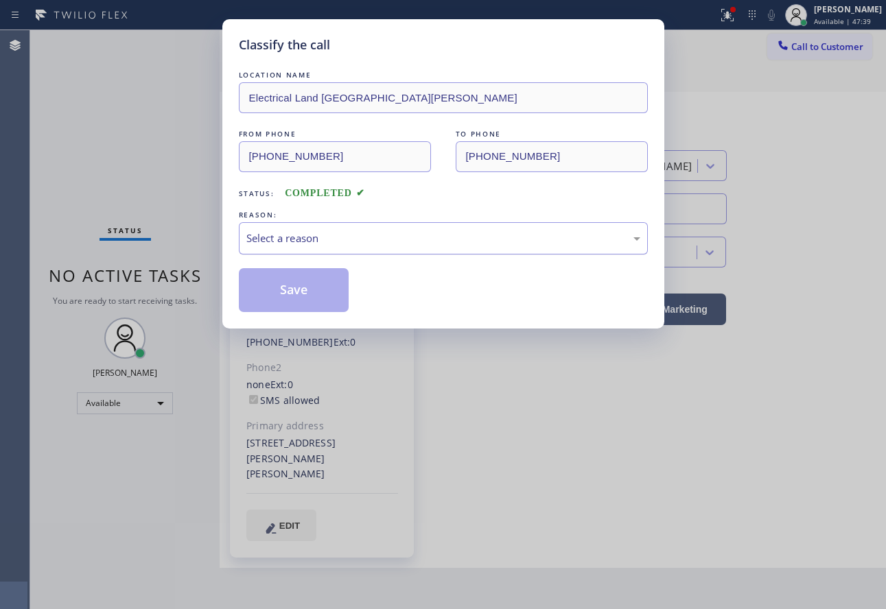
click at [272, 239] on div "Select a reason" at bounding box center [443, 239] width 394 height 16
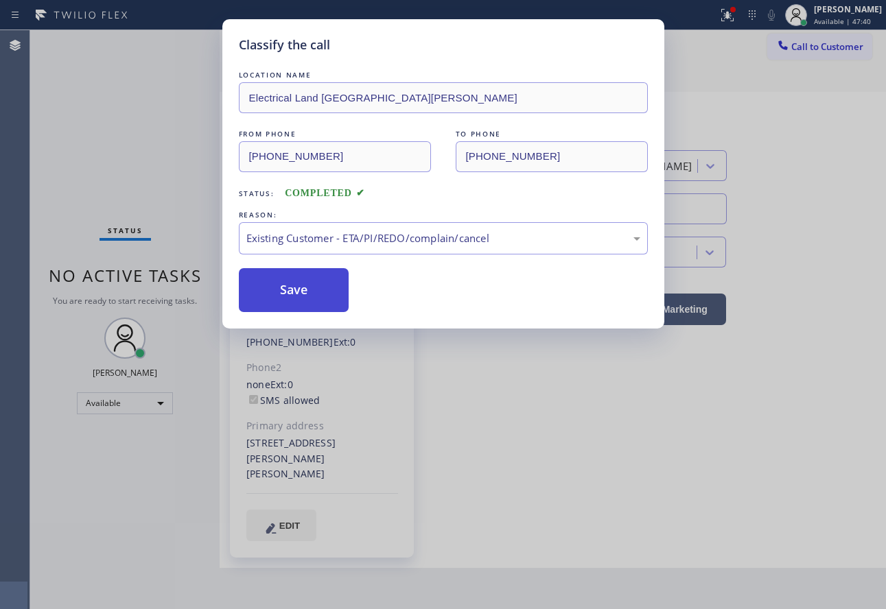
drag, startPoint x: 289, startPoint y: 319, endPoint x: 287, endPoint y: 298, distance: 21.4
click at [287, 297] on button "Save" at bounding box center [294, 290] width 110 height 44
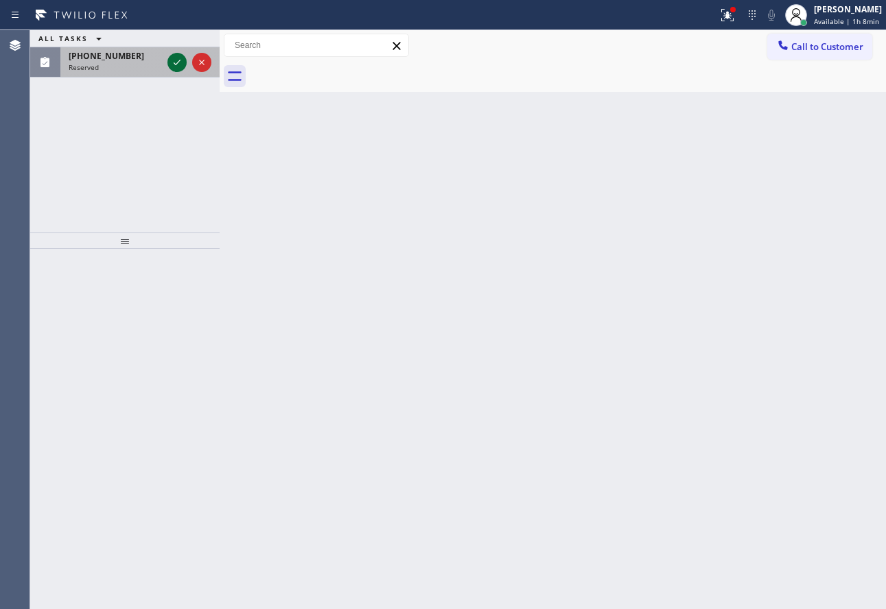
click at [176, 60] on icon at bounding box center [177, 62] width 16 height 16
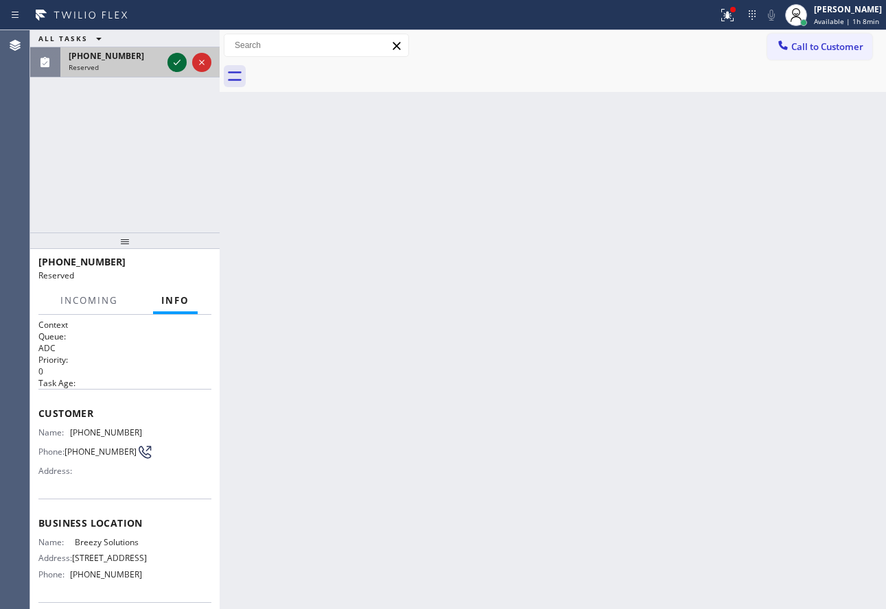
click at [172, 63] on icon at bounding box center [177, 62] width 16 height 16
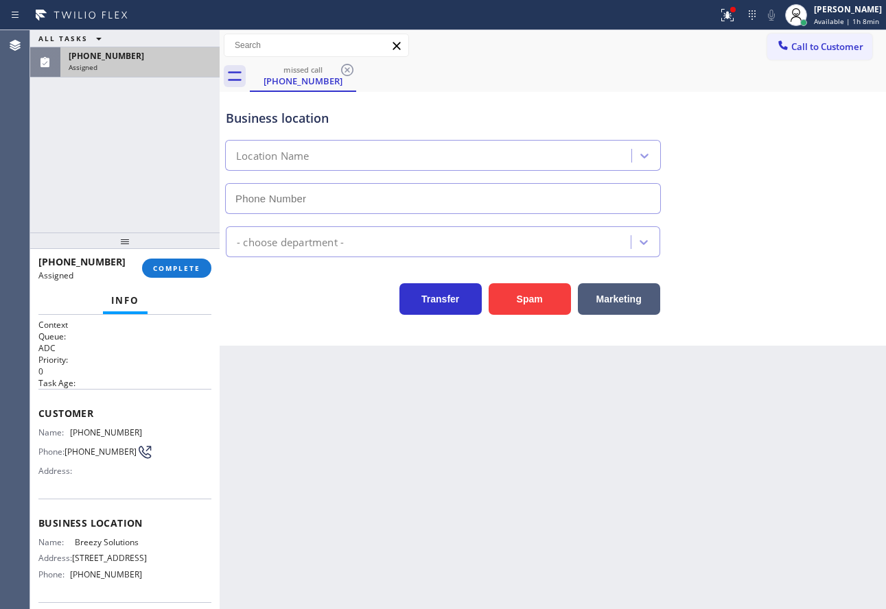
type input "[PHONE_NUMBER]"
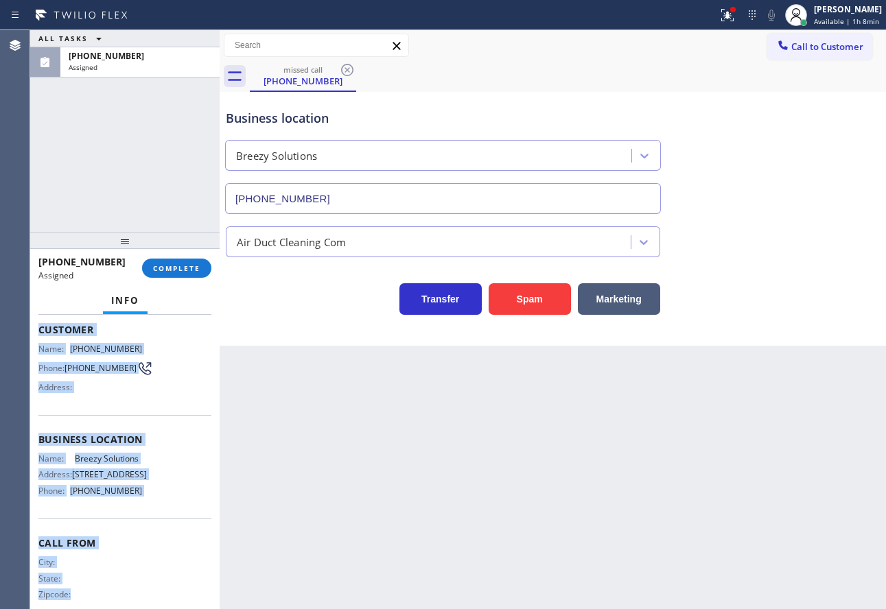
scroll to position [117, 0]
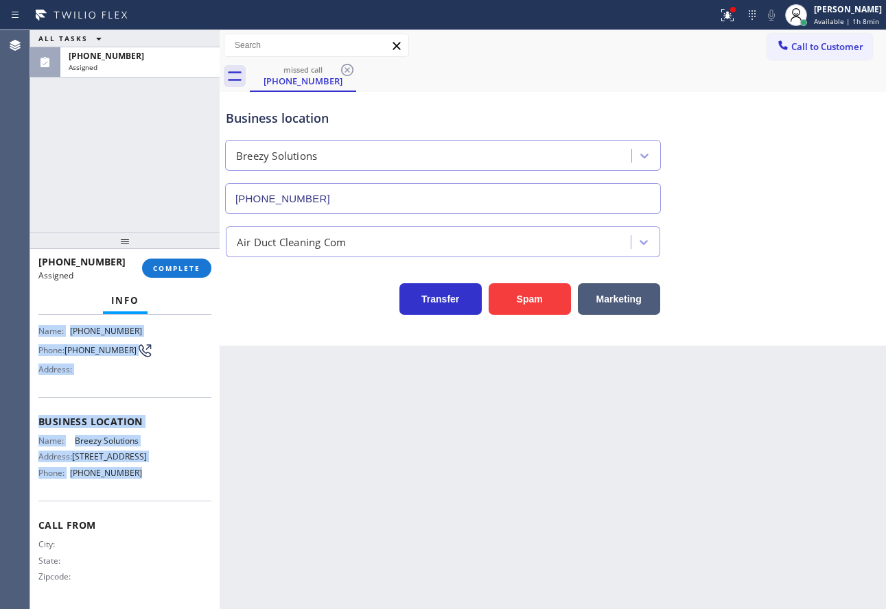
drag, startPoint x: 38, startPoint y: 416, endPoint x: 142, endPoint y: 477, distance: 120.5
click at [142, 477] on div "Context Queue: ADC Priority: 0 Task Age: Customer Name: [PHONE_NUMBER] Phone: […" at bounding box center [124, 462] width 189 height 294
copy div "Customer Name: [PHONE_NUMBER] Phone: [PHONE_NUMBER] Address: Business location …"
click at [187, 270] on span "COMPLETE" at bounding box center [176, 268] width 47 height 10
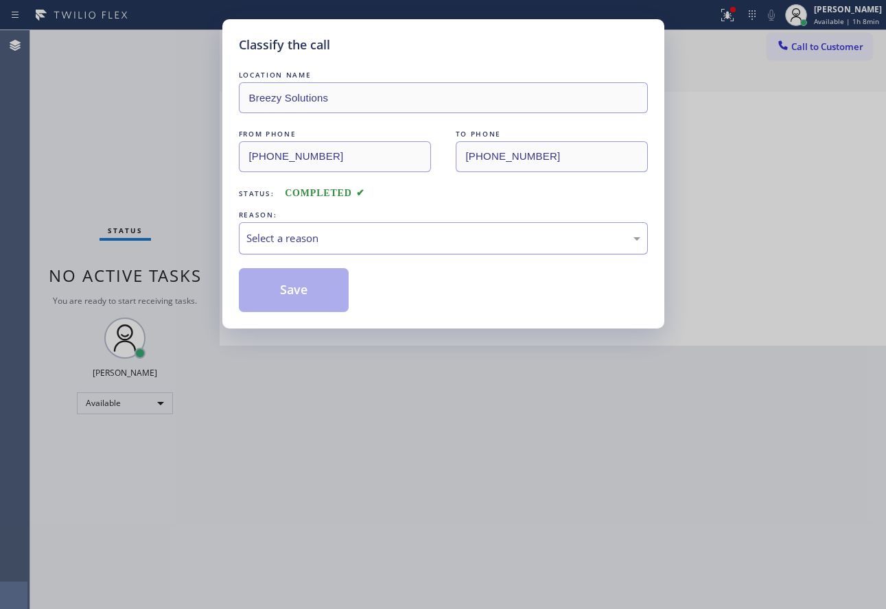
click at [396, 242] on div "Select a reason" at bounding box center [443, 239] width 394 height 16
click at [293, 293] on button "Save" at bounding box center [294, 290] width 110 height 44
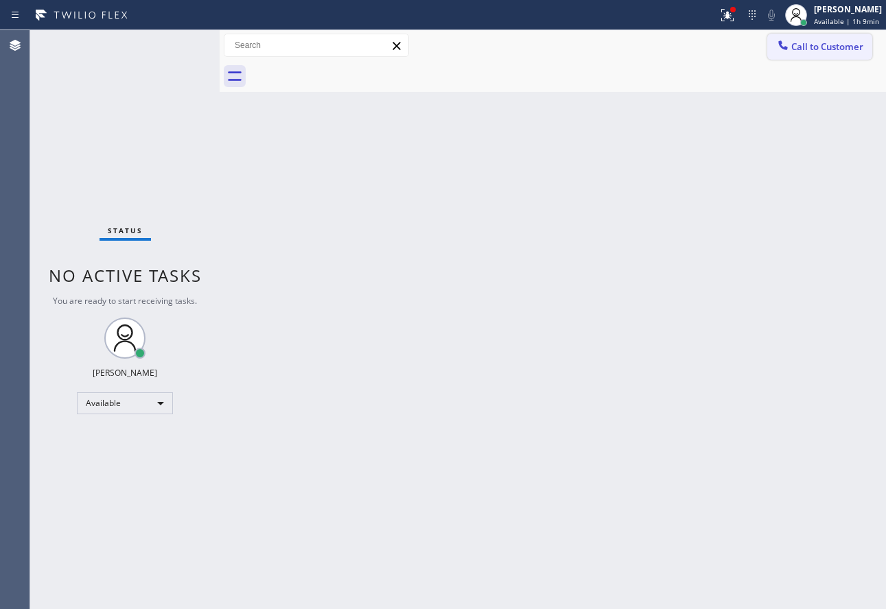
click at [819, 52] on span "Call to Customer" at bounding box center [827, 46] width 72 height 12
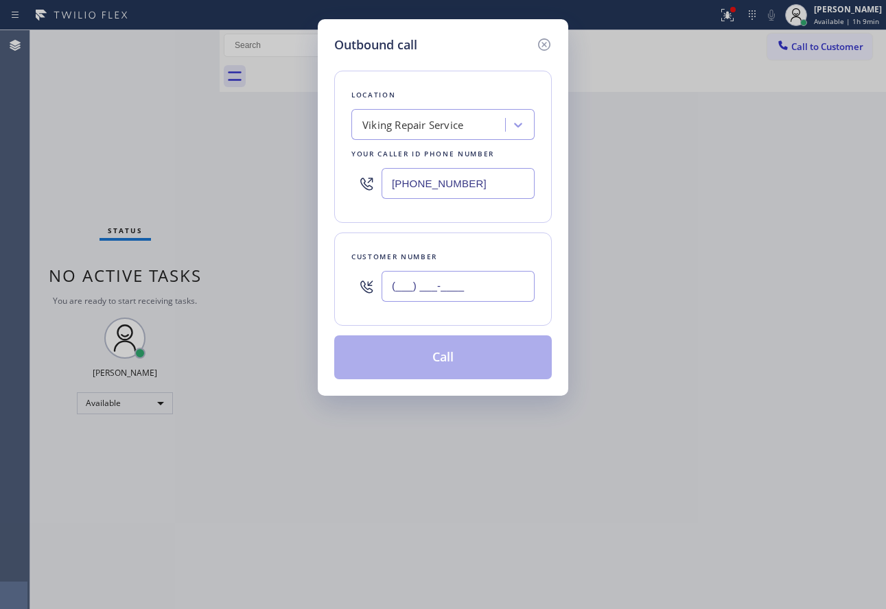
click at [438, 298] on input "(___) ___-____" at bounding box center [457, 286] width 153 height 31
paste input "312) 522-2665"
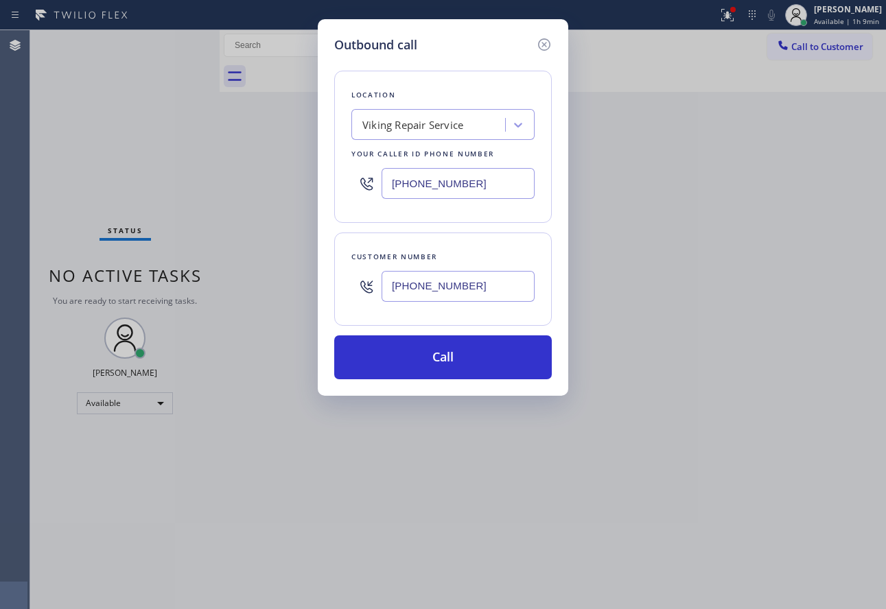
type input "[PHONE_NUMBER]"
drag, startPoint x: 460, startPoint y: 185, endPoint x: 357, endPoint y: 197, distance: 103.6
click at [357, 197] on div "[PHONE_NUMBER]" at bounding box center [442, 183] width 183 height 45
paste input "312) 836-4357"
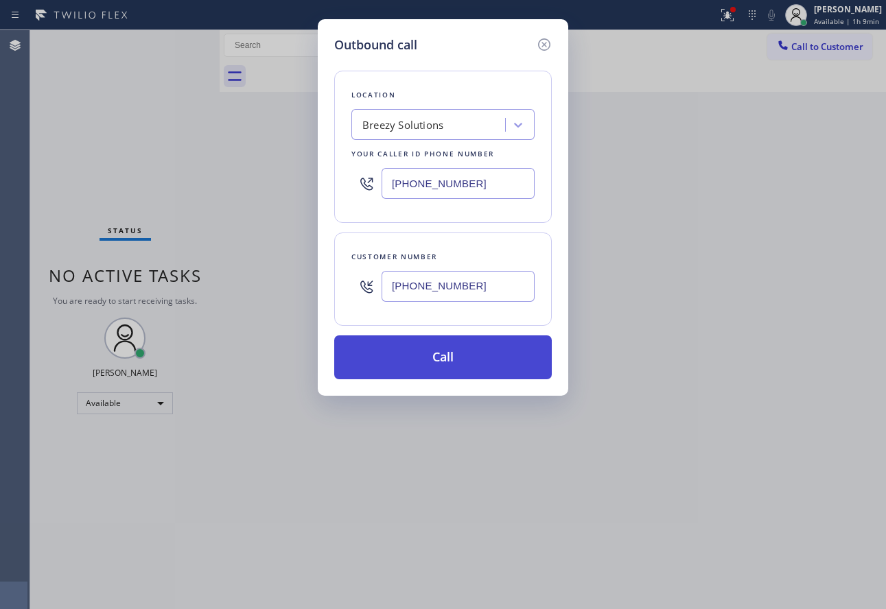
type input "[PHONE_NUMBER]"
click at [441, 354] on button "Call" at bounding box center [442, 357] width 217 height 44
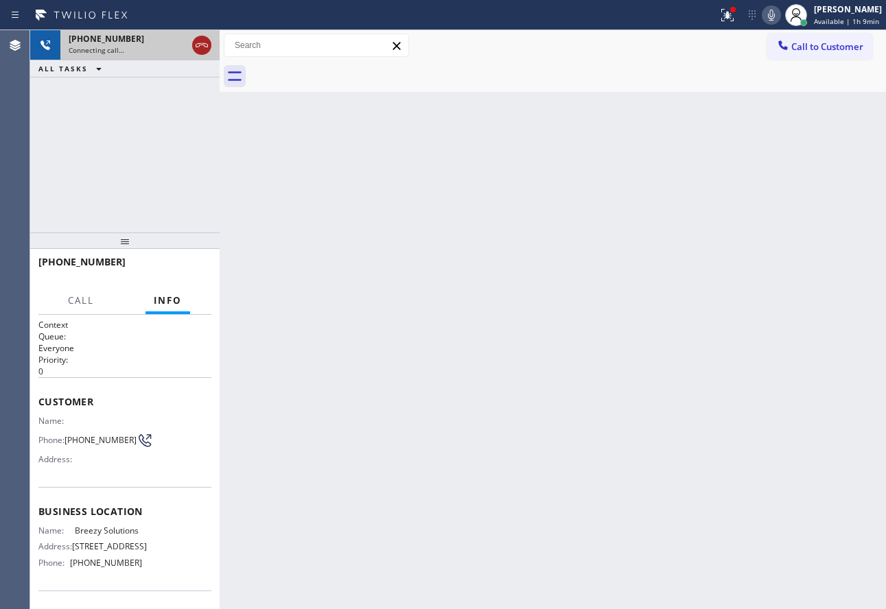
click at [201, 50] on icon at bounding box center [201, 45] width 16 height 16
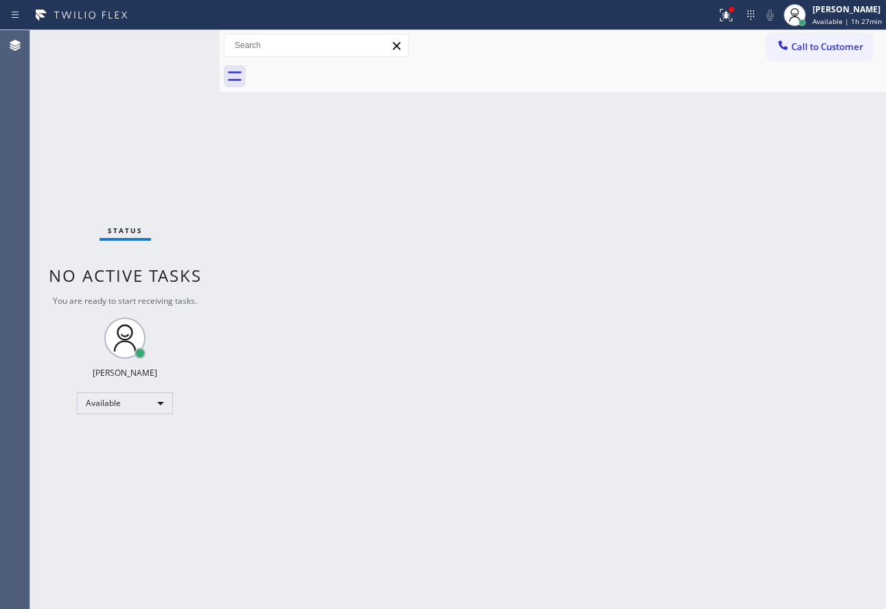
click at [687, 250] on div "Back to Dashboard Change Sender ID Customers Technicians Select a contact Outbo…" at bounding box center [553, 319] width 666 height 579
drag, startPoint x: 297, startPoint y: 245, endPoint x: 600, endPoint y: 150, distance: 317.0
click at [314, 237] on div "Back to Dashboard Change Sender ID Customers Technicians Select a contact Outbo…" at bounding box center [553, 319] width 666 height 579
click at [823, 49] on span "Call to Customer" at bounding box center [827, 46] width 72 height 12
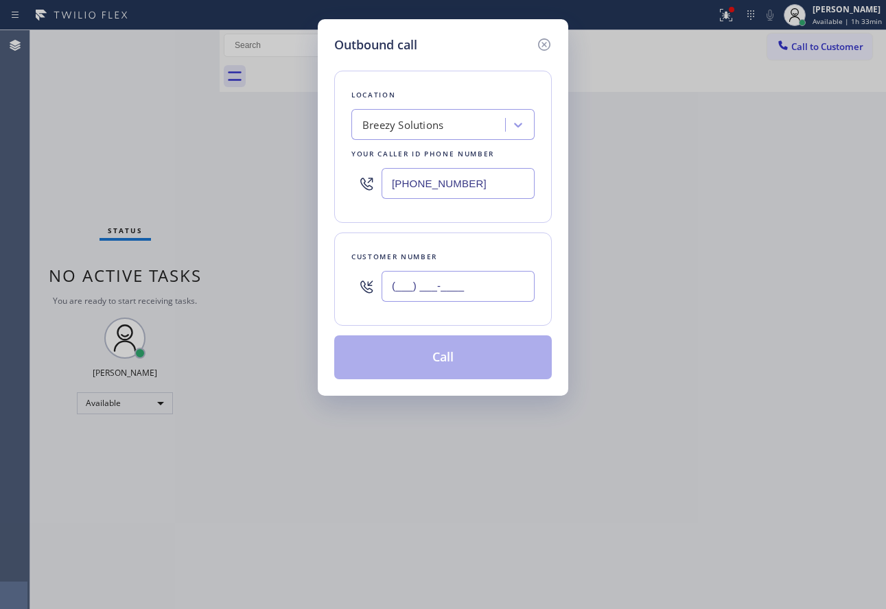
click at [478, 275] on input "(___) ___-____" at bounding box center [457, 286] width 153 height 31
paste input "613) 266-4836"
type input "[PHONE_NUMBER]"
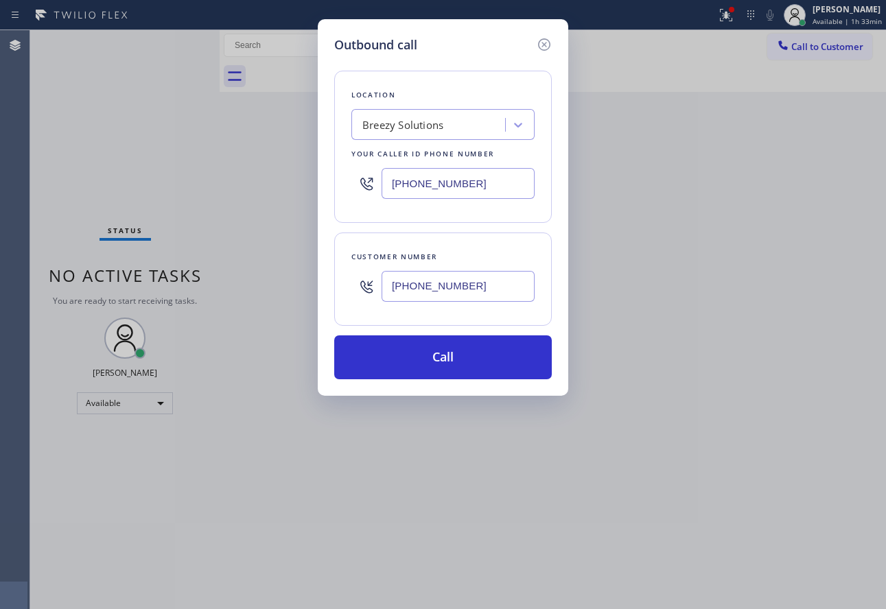
drag, startPoint x: 381, startPoint y: 187, endPoint x: 509, endPoint y: 178, distance: 128.0
click at [509, 178] on input "[PHONE_NUMBER]" at bounding box center [457, 183] width 153 height 31
paste input "818) 938-1864"
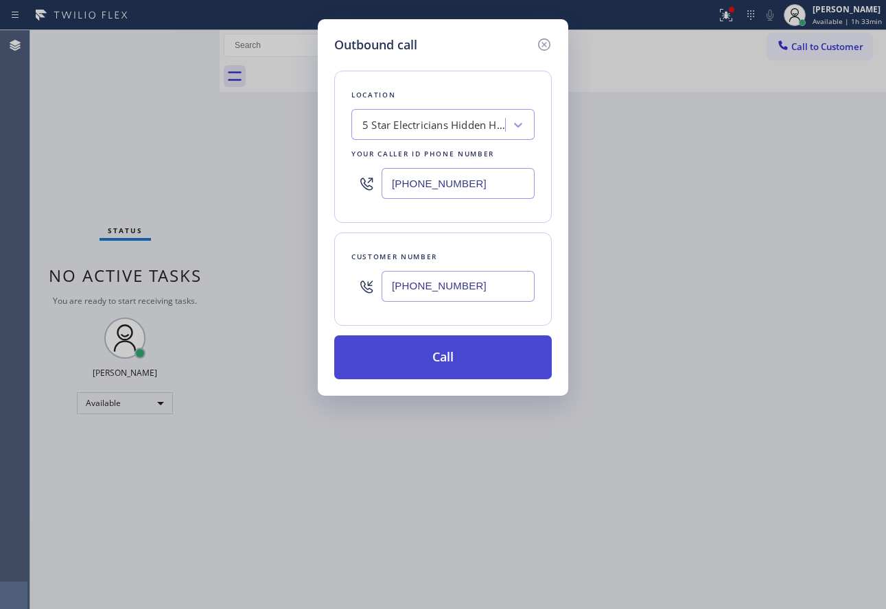
type input "[PHONE_NUMBER]"
click at [447, 355] on button "Call" at bounding box center [442, 357] width 217 height 44
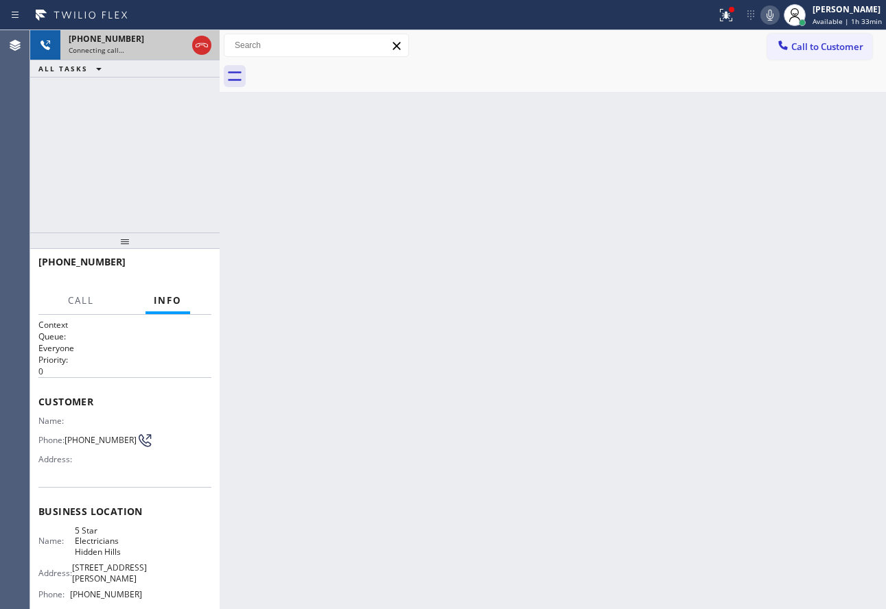
click at [202, 46] on icon at bounding box center [201, 45] width 16 height 16
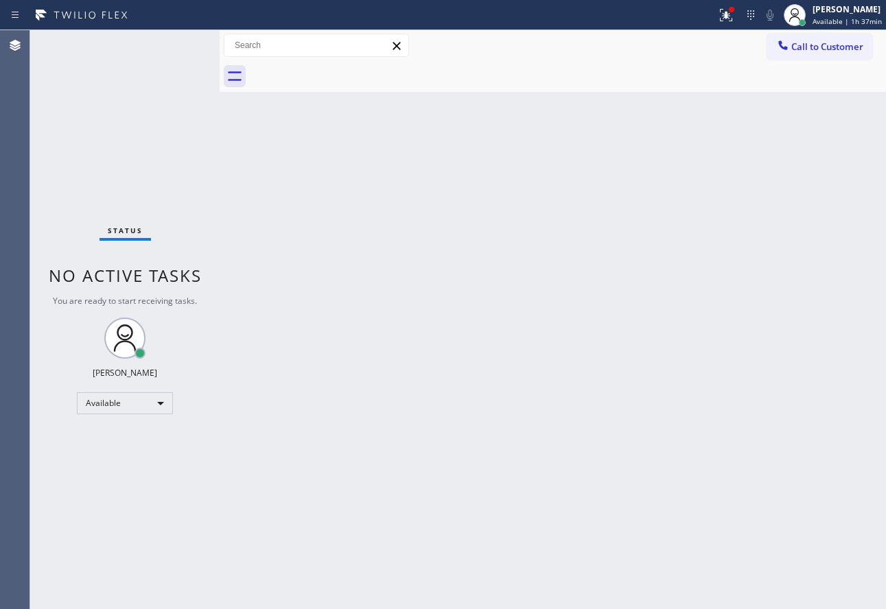
click at [416, 449] on div "Back to Dashboard Change Sender ID Customers Technicians Select a contact Outbo…" at bounding box center [553, 319] width 666 height 579
click at [825, 11] on div "[PERSON_NAME]" at bounding box center [846, 9] width 69 height 12
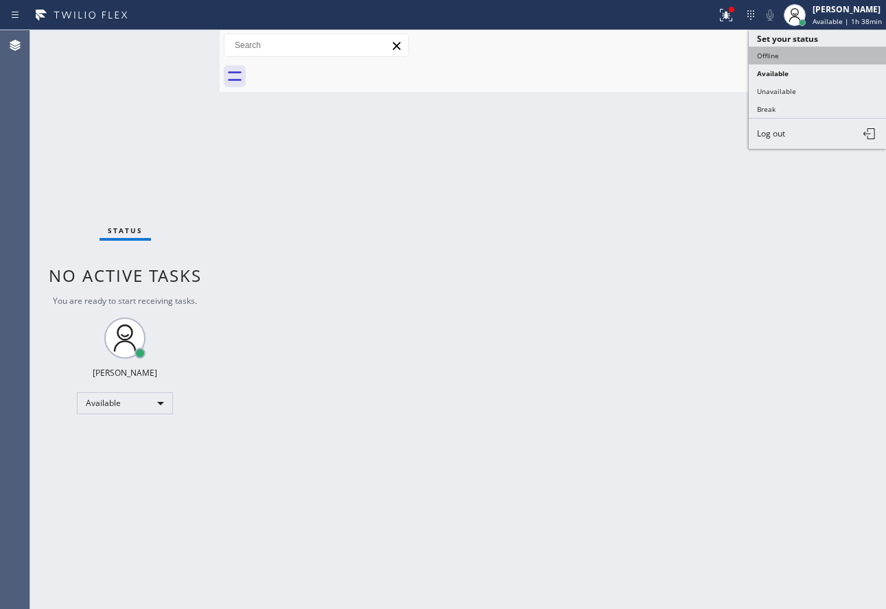
click at [772, 58] on button "Offline" at bounding box center [816, 56] width 137 height 18
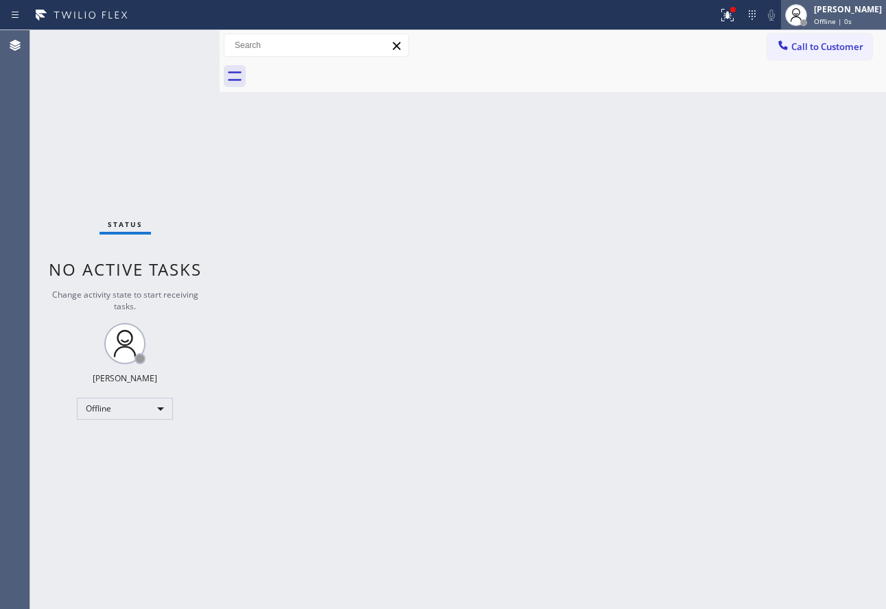
click at [807, 12] on div at bounding box center [796, 15] width 22 height 22
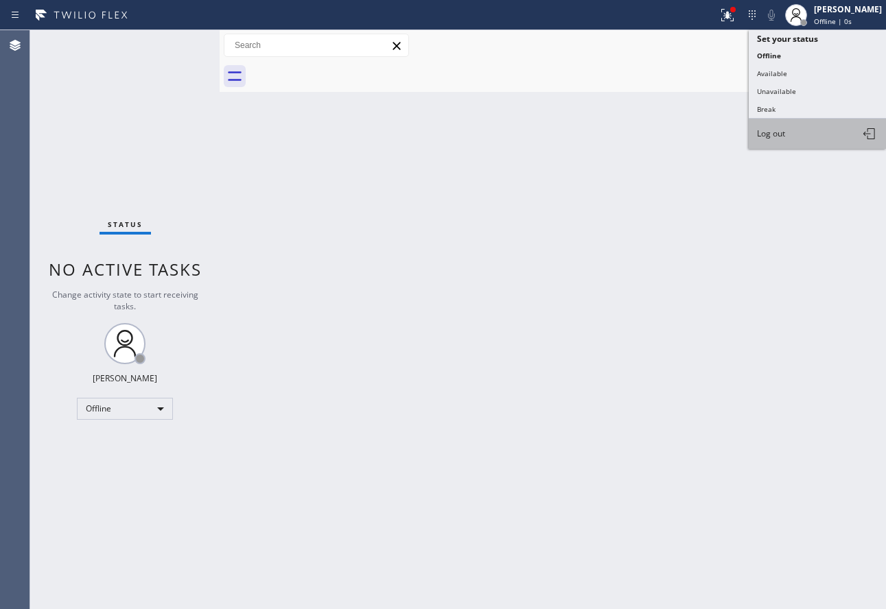
click at [779, 126] on button "Log out" at bounding box center [816, 134] width 137 height 30
